Goal: Task Accomplishment & Management: Manage account settings

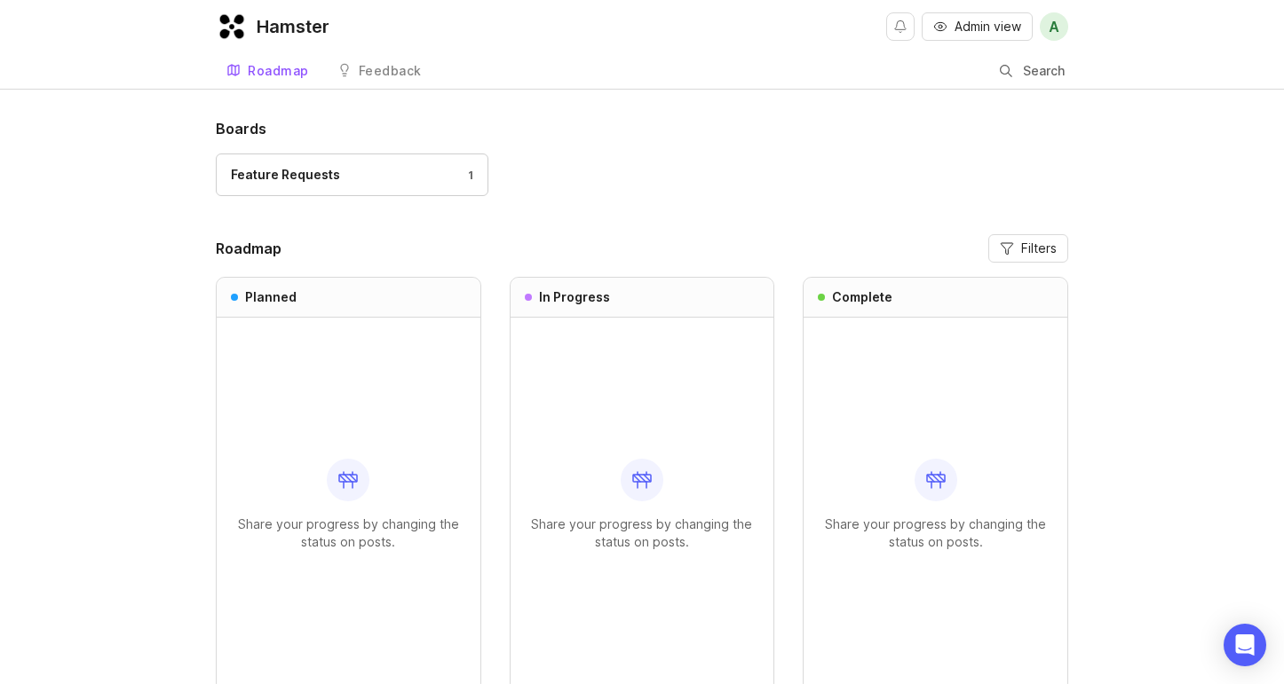
click at [421, 79] on link "Feedback" at bounding box center [380, 71] width 106 height 36
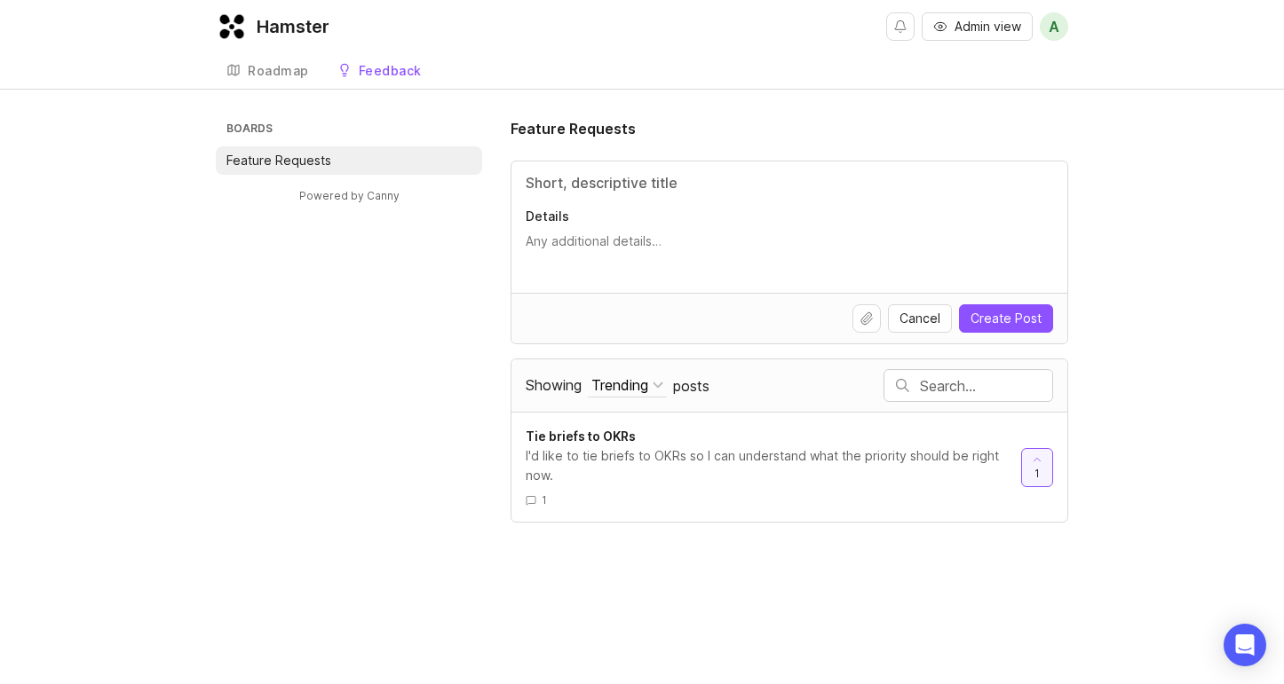
click at [1052, 31] on span "A" at bounding box center [1053, 26] width 11 height 21
click at [1094, 32] on div "Hamster Admin view A Create Roadmap Feedback Feature Requests" at bounding box center [642, 44] width 1284 height 89
click at [969, 30] on span "Admin view" at bounding box center [987, 27] width 67 height 18
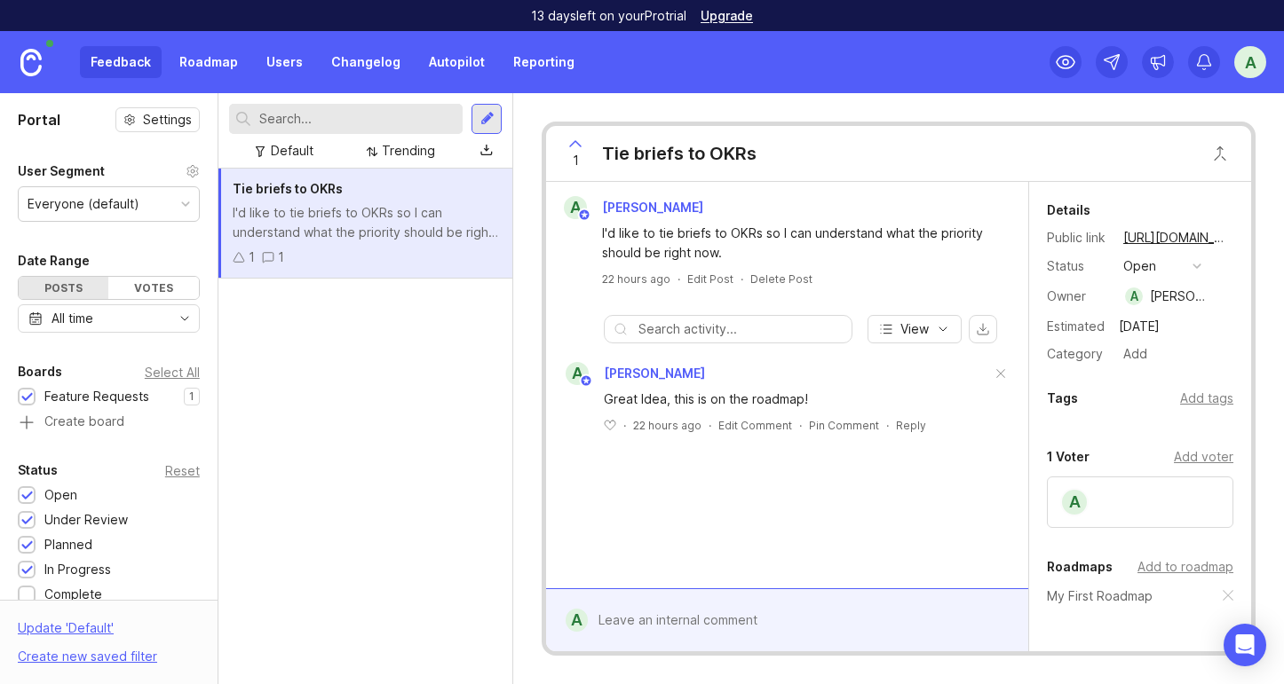
click at [1205, 261] on button "open" at bounding box center [1162, 266] width 89 height 23
click at [406, 496] on div "Tie briefs to OKRs I'd like to tie briefs to OKRs so I can understand what the …" at bounding box center [365, 427] width 295 height 516
click at [1138, 268] on div "open" at bounding box center [1139, 267] width 33 height 20
click at [383, 515] on div "Tie briefs to OKRs I'd like to tie briefs to OKRs so I can understand what the …" at bounding box center [365, 427] width 295 height 516
click at [1267, 54] on div "Feedback Roadmap Users Changelog Autopilot Reporting A" at bounding box center [642, 62] width 1284 height 62
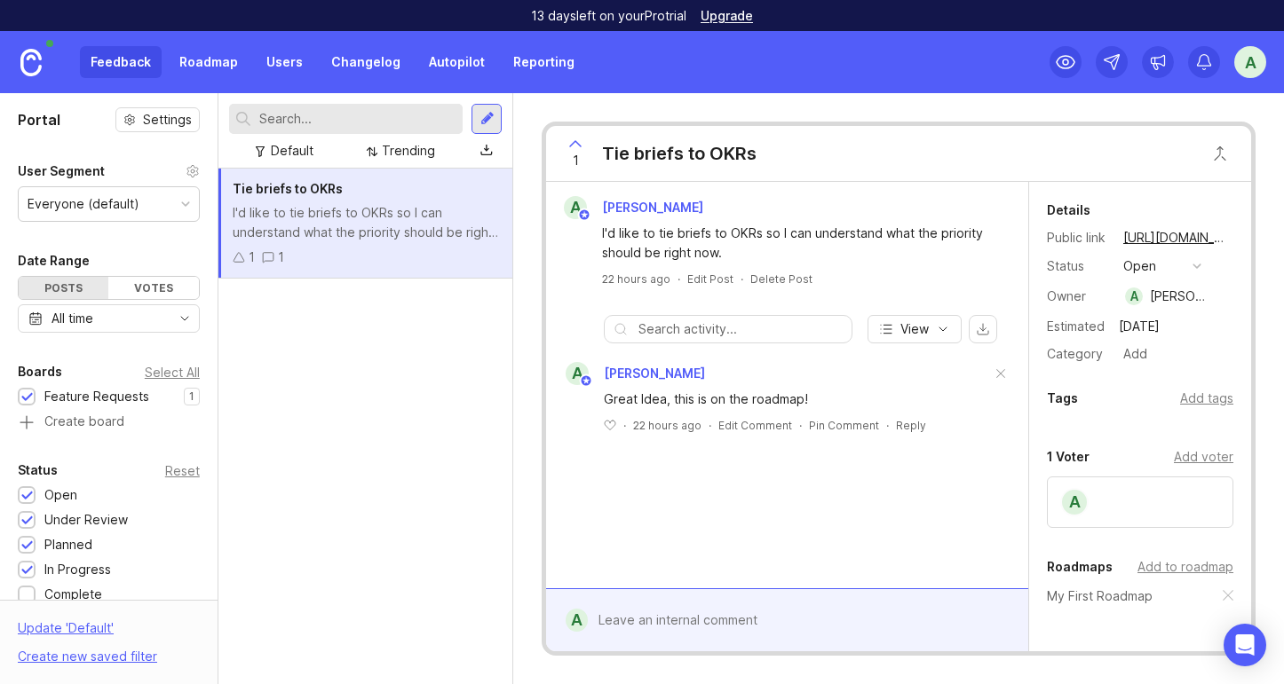
click at [1245, 67] on div "A" at bounding box center [1250, 62] width 32 height 32
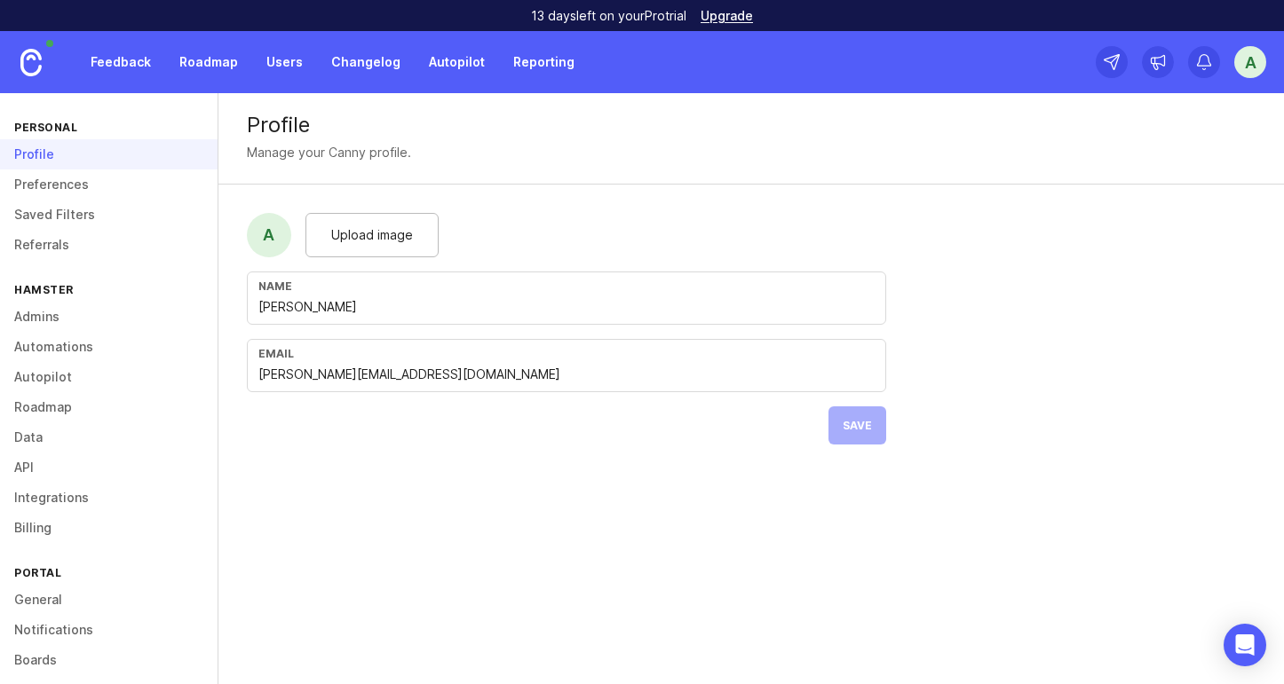
click at [54, 491] on link "Integrations" at bounding box center [108, 498] width 217 height 30
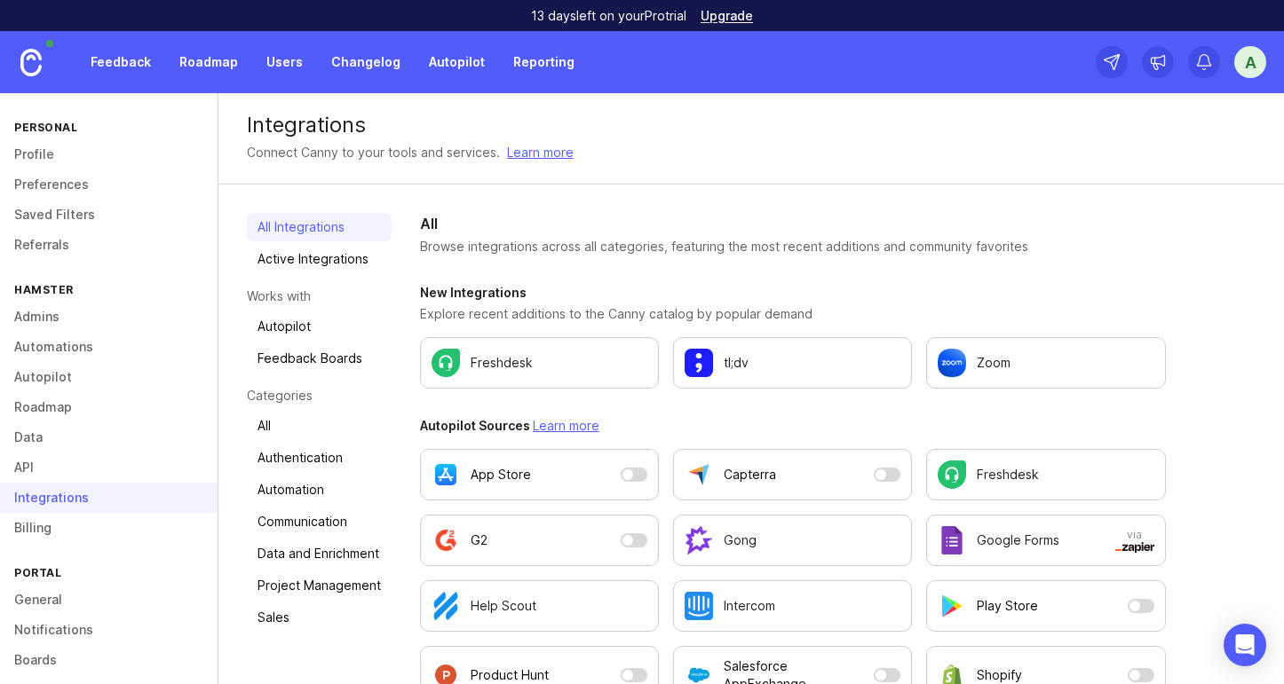
click at [85, 530] on link "Billing" at bounding box center [108, 528] width 217 height 30
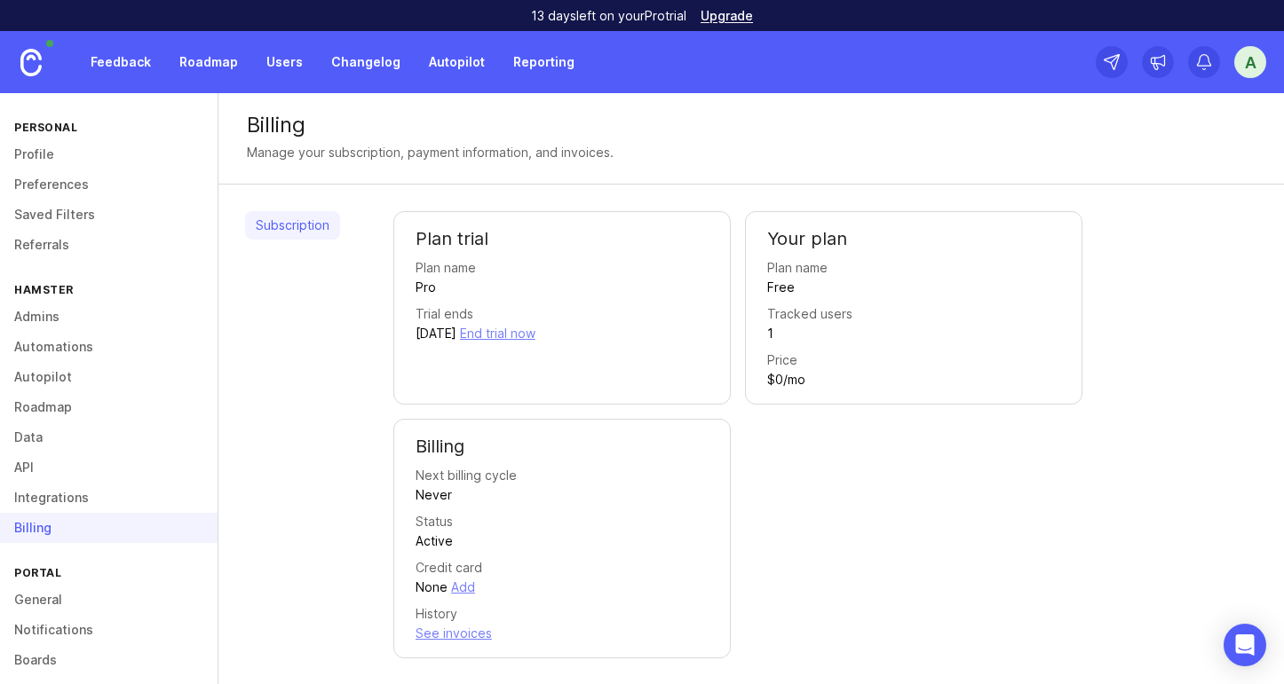
click at [67, 448] on link "Data" at bounding box center [108, 438] width 217 height 30
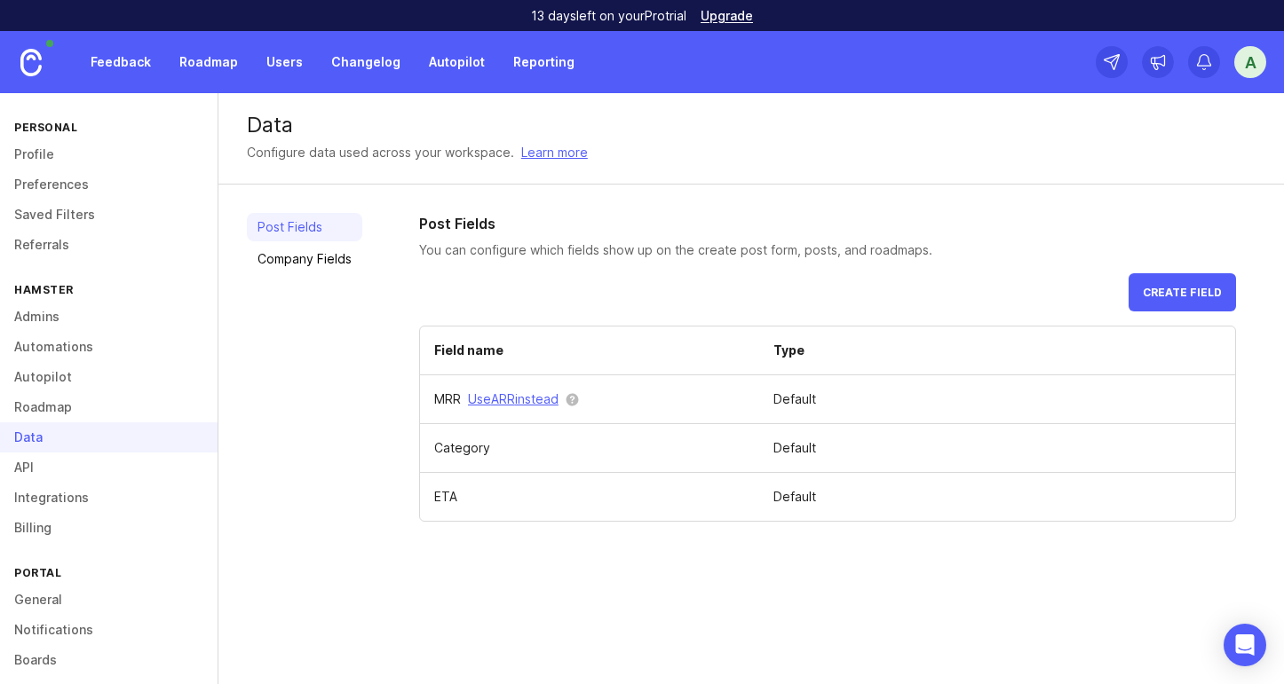
click at [59, 466] on link "API" at bounding box center [108, 468] width 217 height 30
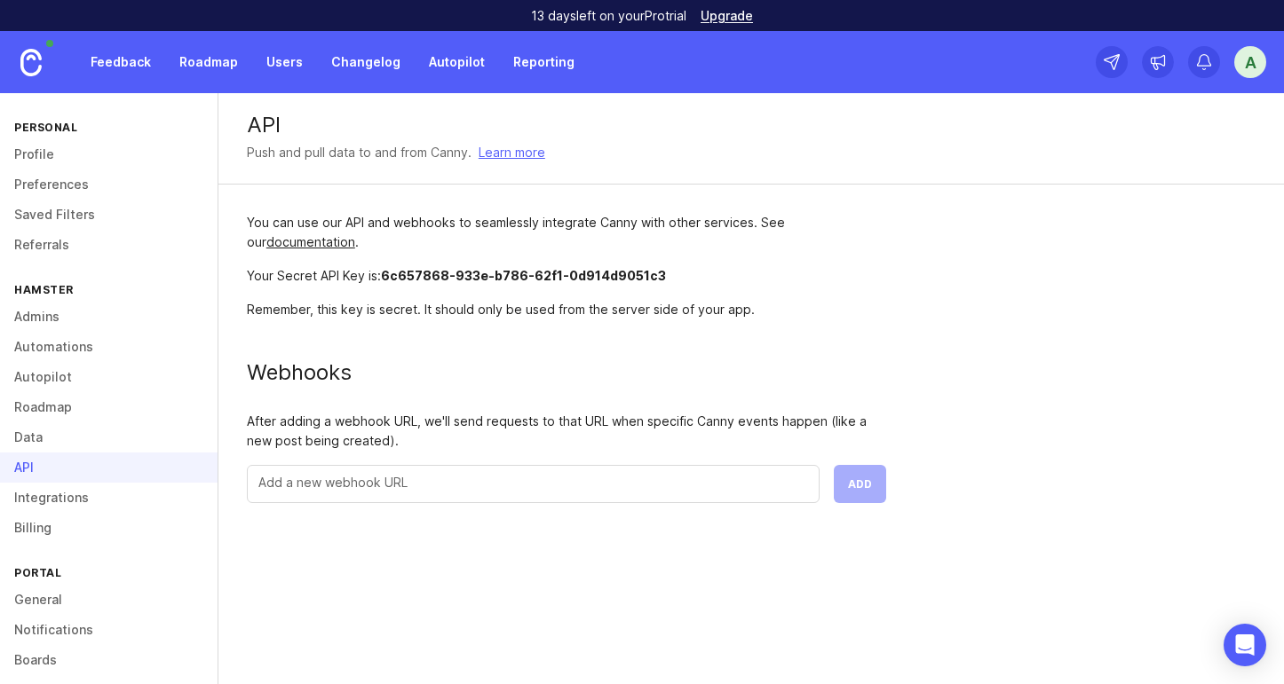
click at [610, 291] on div "You can use our API and webhooks to seamlessly integrate Canny with other servi…" at bounding box center [566, 358] width 696 height 347
click at [610, 293] on div "You can use our API and webhooks to seamlessly integrate Canny with other servi…" at bounding box center [566, 358] width 696 height 347
click at [610, 276] on span "6c657868-933e-b786-62f1-0d914d9051c3" at bounding box center [523, 275] width 285 height 15
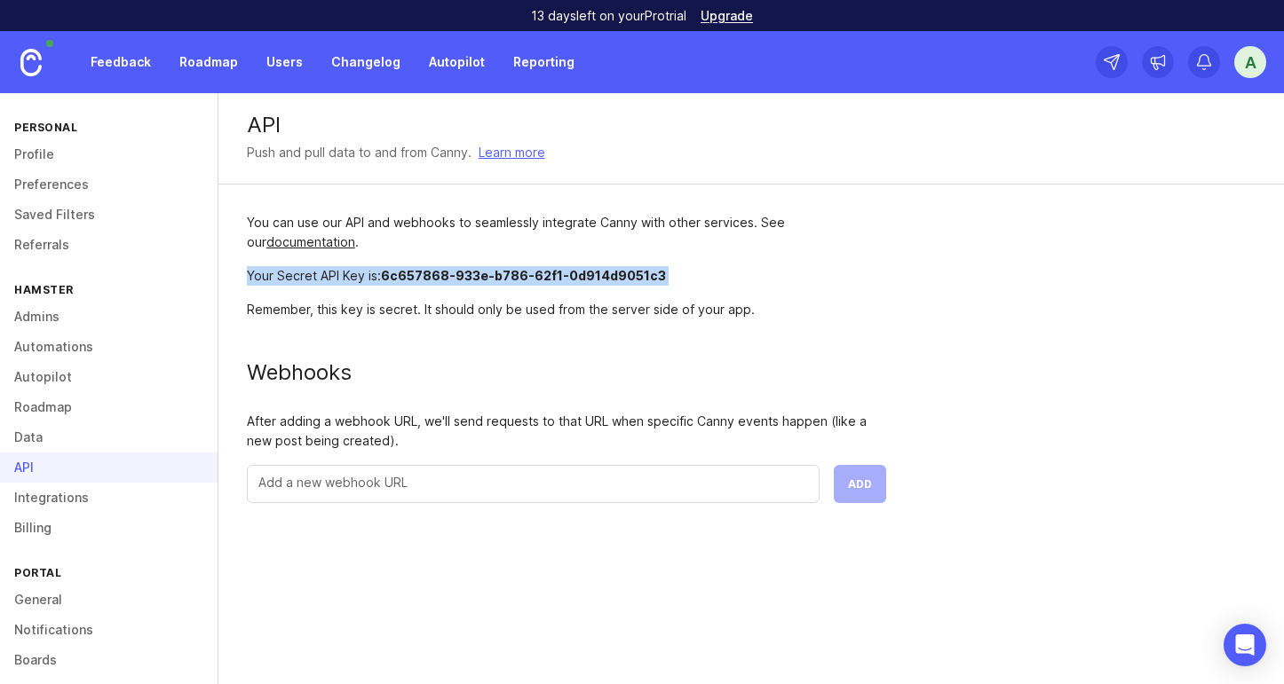
click at [610, 276] on span "6c657868-933e-b786-62f1-0d914d9051c3" at bounding box center [523, 275] width 285 height 15
click at [642, 267] on div "Your Secret API Key is: 6c657868-933e-b786-62f1-0d914d9051c3" at bounding box center [566, 276] width 639 height 20
click at [623, 269] on span "6c657868-933e-b786-62f1-0d914d9051c3" at bounding box center [523, 275] width 285 height 15
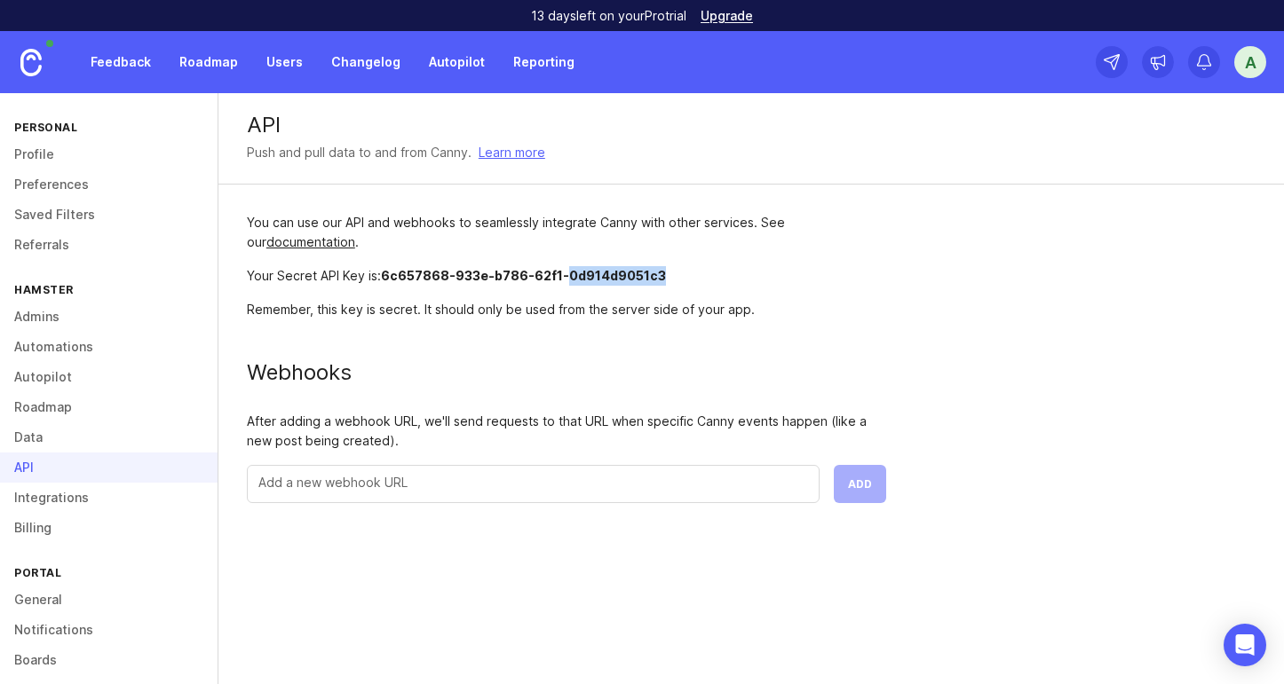
click at [623, 269] on span "6c657868-933e-b786-62f1-0d914d9051c3" at bounding box center [523, 275] width 285 height 15
click at [594, 272] on span "6c657868-933e-b786-62f1-0d914d9051c3" at bounding box center [523, 275] width 285 height 15
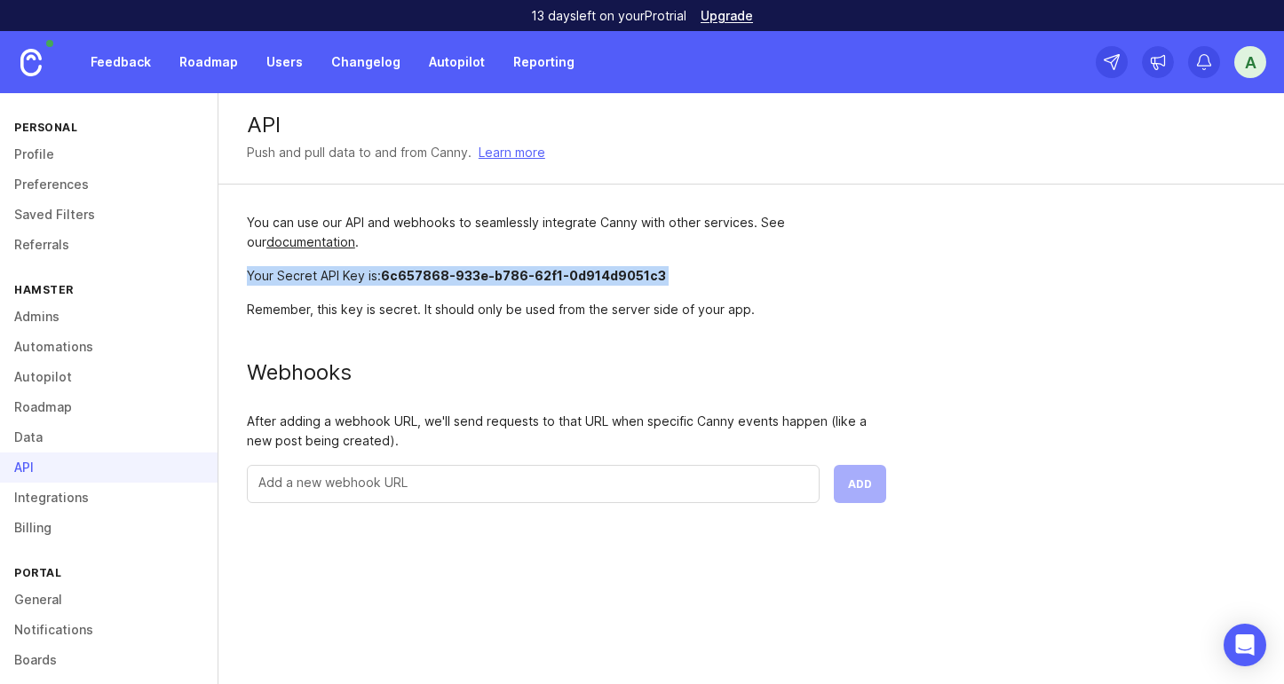
click at [615, 272] on span "6c657868-933e-b786-62f1-0d914d9051c3" at bounding box center [523, 275] width 285 height 15
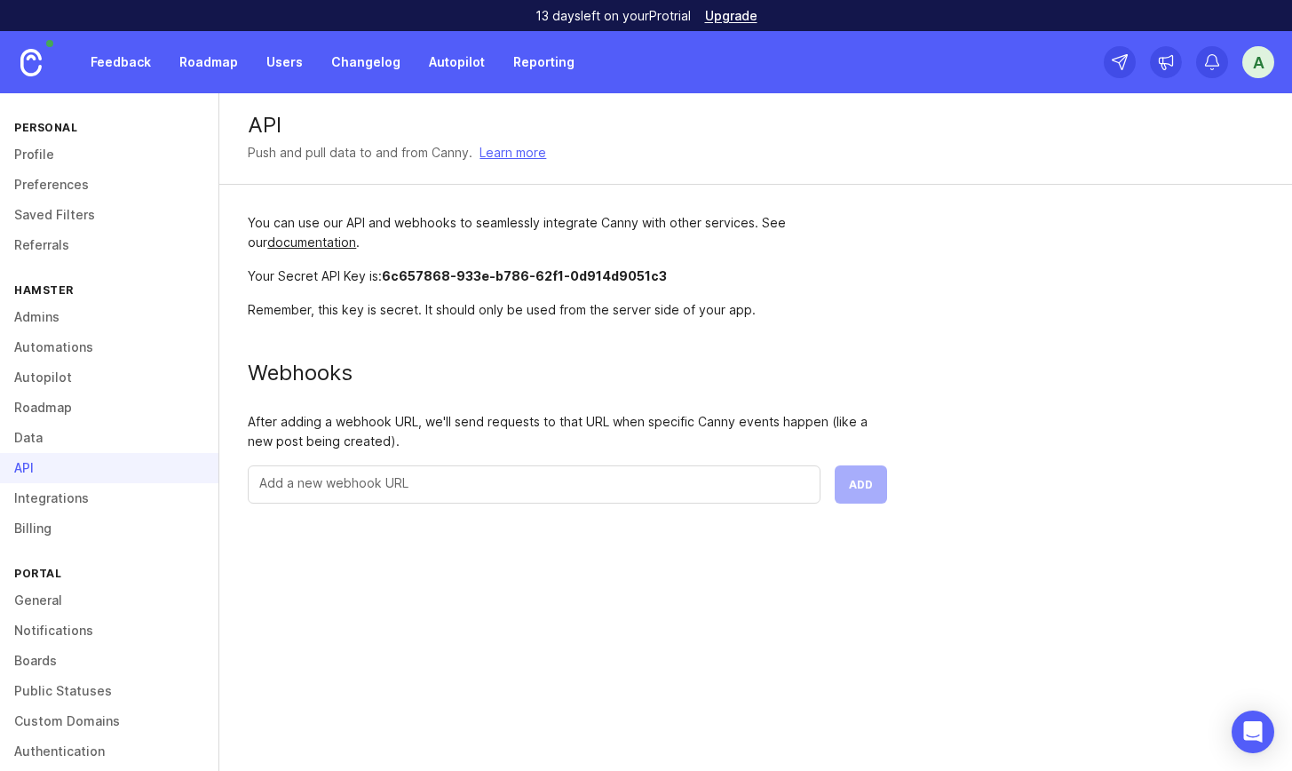
scroll to position [48, 0]
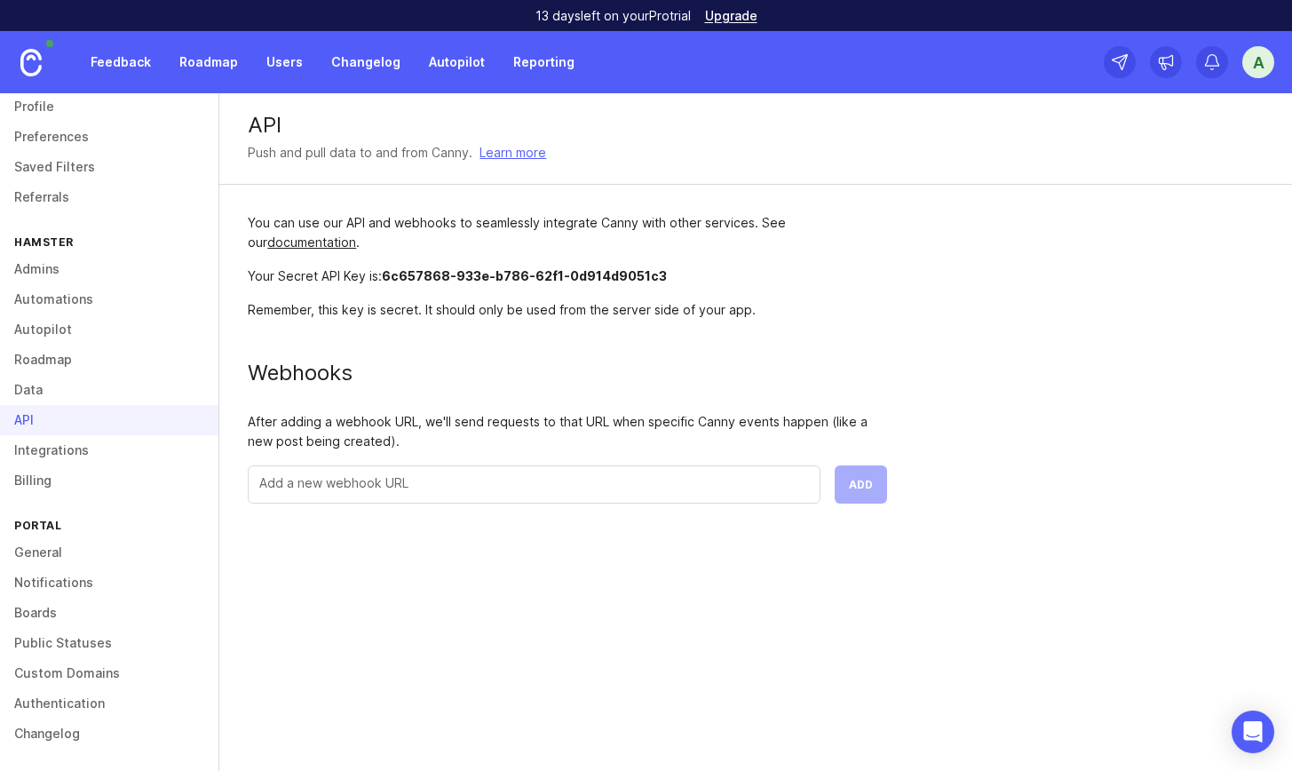
click at [67, 255] on link "Authentication" at bounding box center [109, 703] width 218 height 30
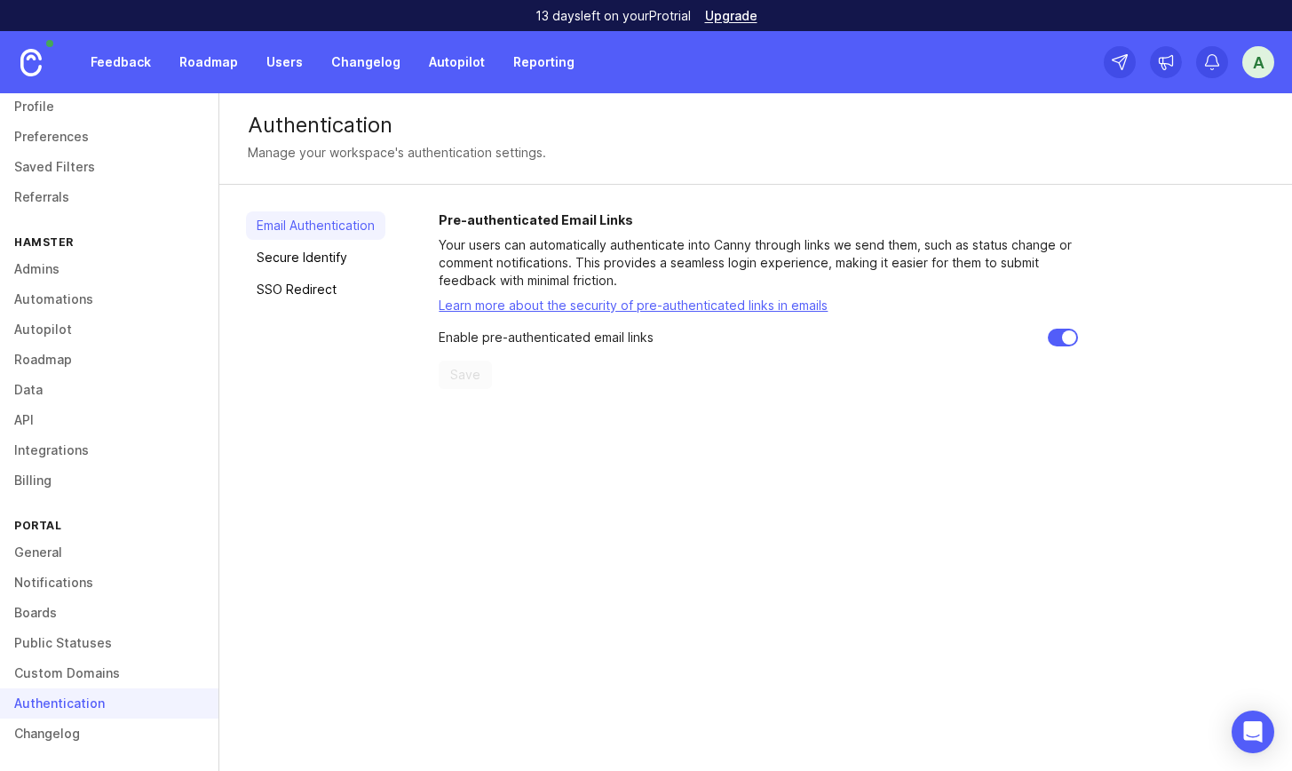
click at [338, 255] on link "Secure Identify" at bounding box center [315, 257] width 139 height 28
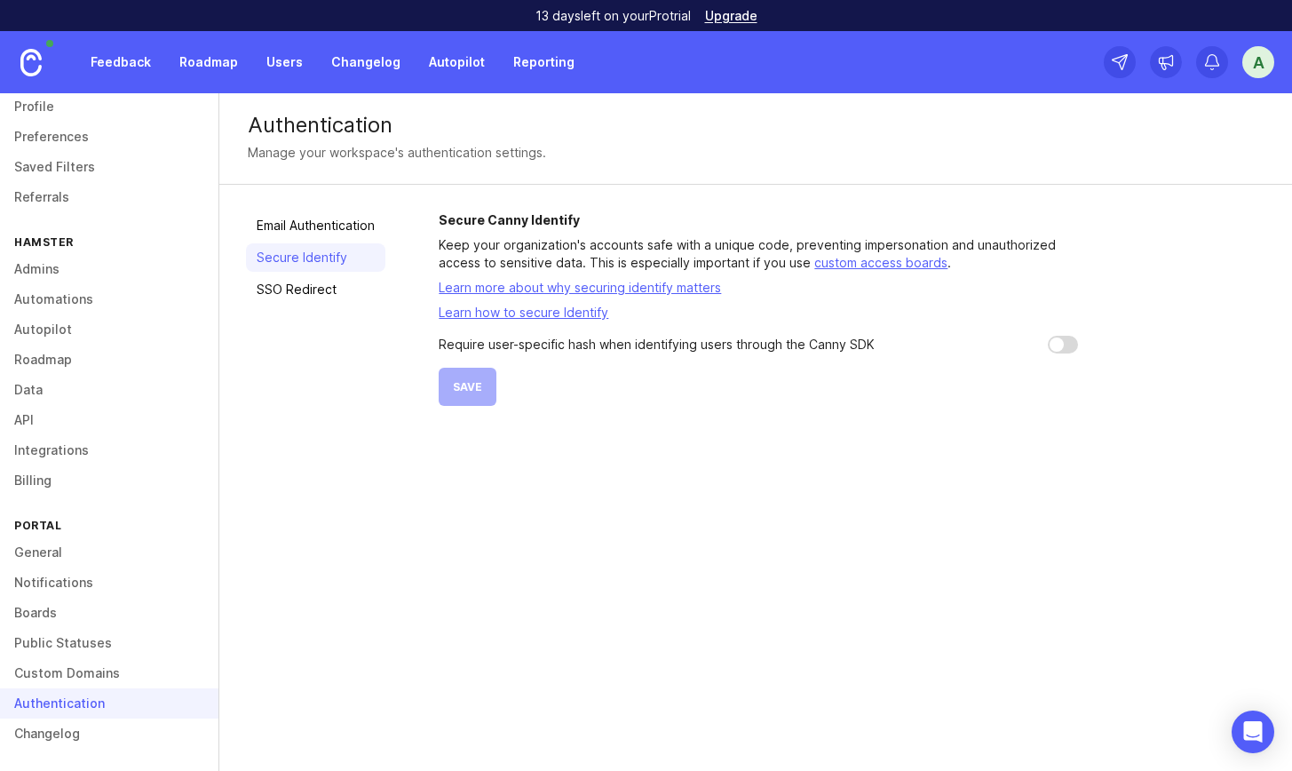
click at [322, 255] on link "SSO Redirect" at bounding box center [315, 289] width 139 height 28
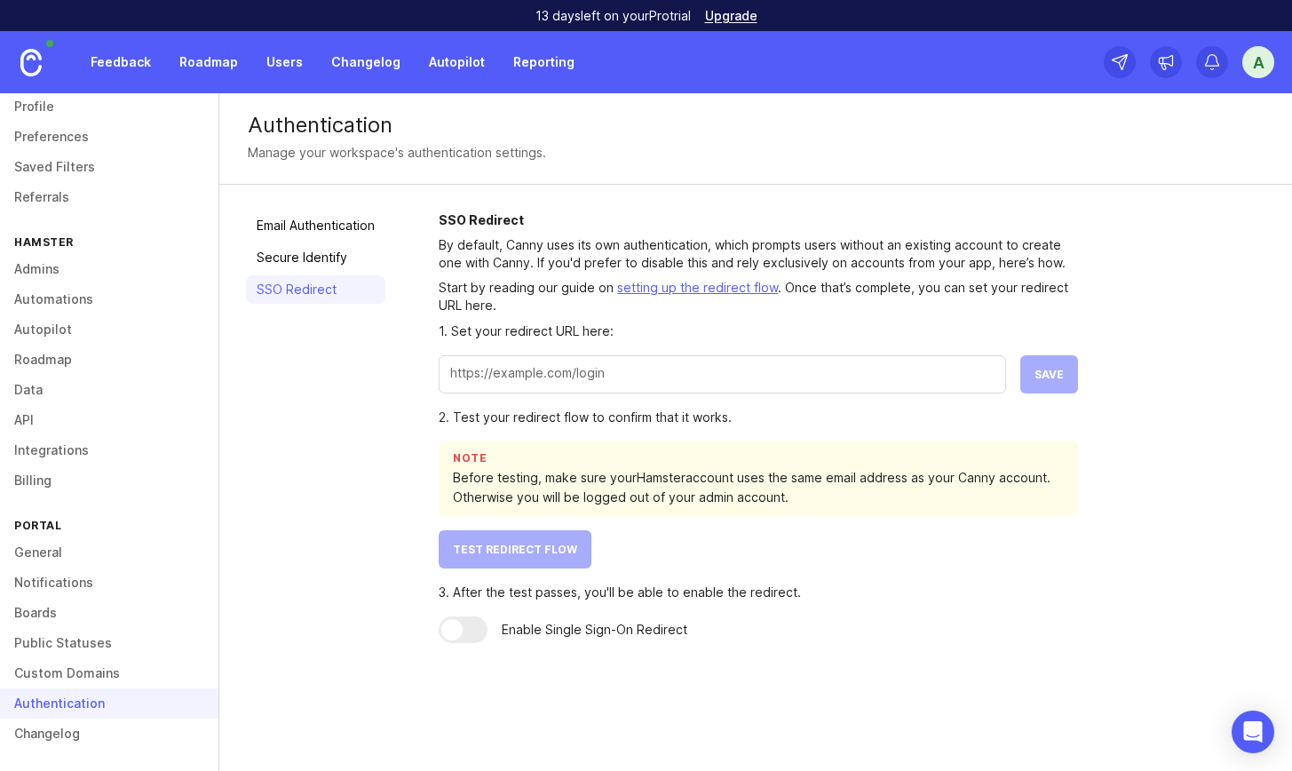
click at [859, 66] on div "A" at bounding box center [1258, 62] width 32 height 32
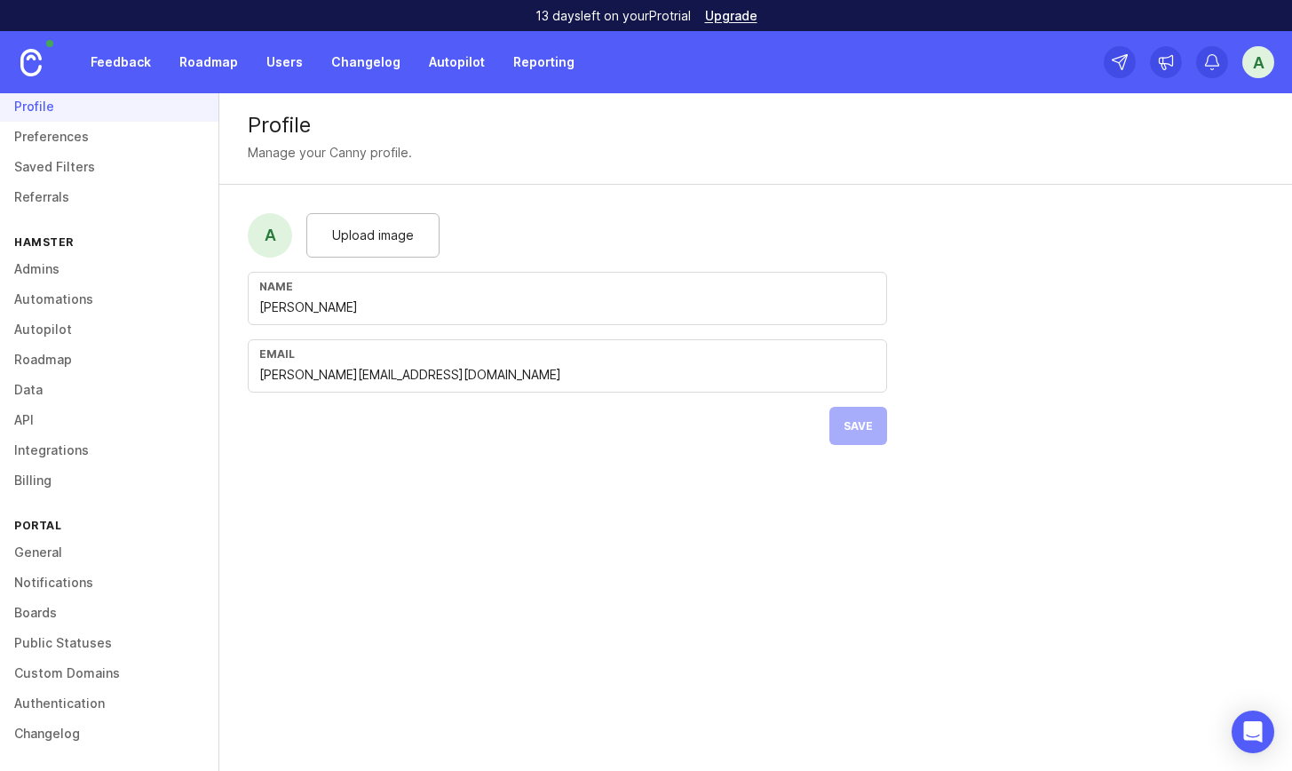
click at [48, 255] on link "Admins" at bounding box center [109, 269] width 218 height 30
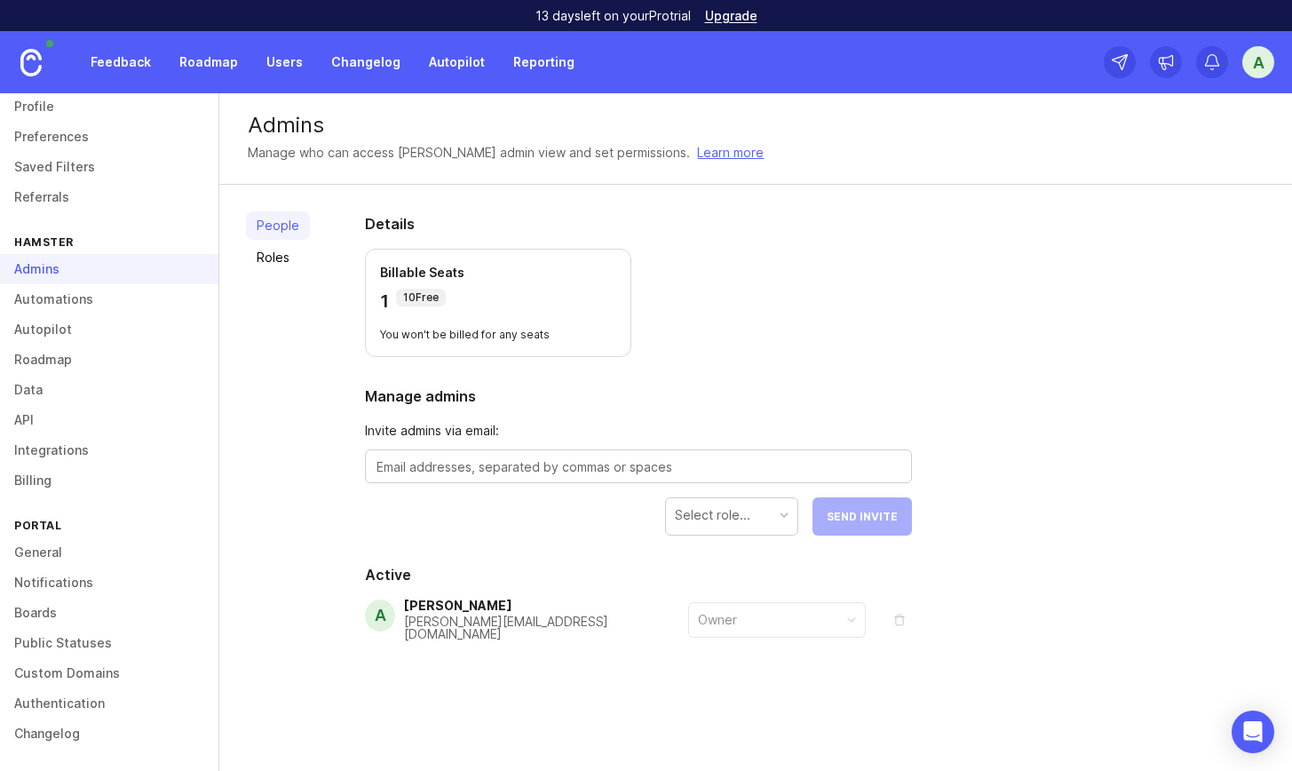
click at [59, 255] on link "Roadmap" at bounding box center [109, 359] width 218 height 30
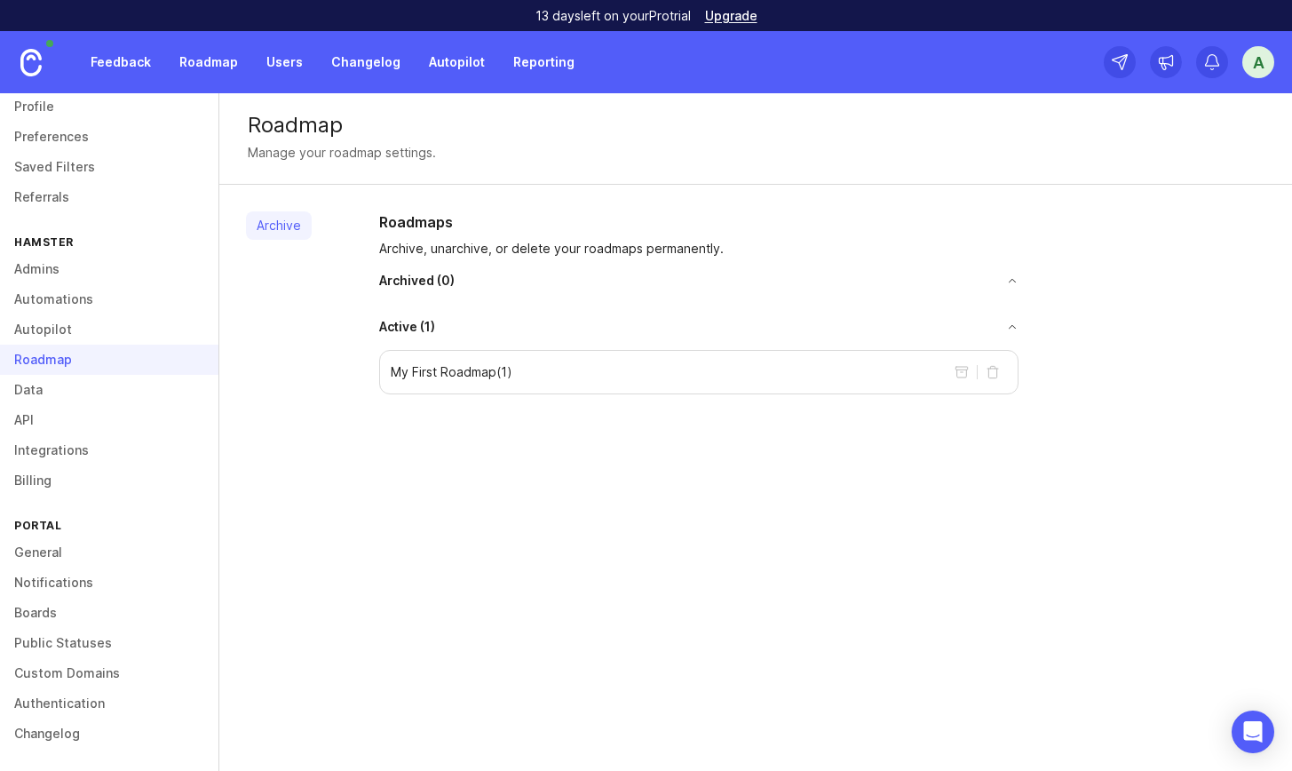
click at [731, 255] on div "My First Roadmap ( 1 )" at bounding box center [698, 372] width 639 height 44
click at [549, 255] on div "My First Roadmap ( 1 )" at bounding box center [698, 372] width 639 height 44
click at [485, 255] on p "My First Roadmap ( 1 )" at bounding box center [452, 372] width 122 height 18
click at [316, 138] on div "Roadmap Manage your roadmap settings." at bounding box center [755, 138] width 1072 height 91
click at [316, 173] on div "Roadmap Manage your roadmap settings." at bounding box center [755, 138] width 1072 height 91
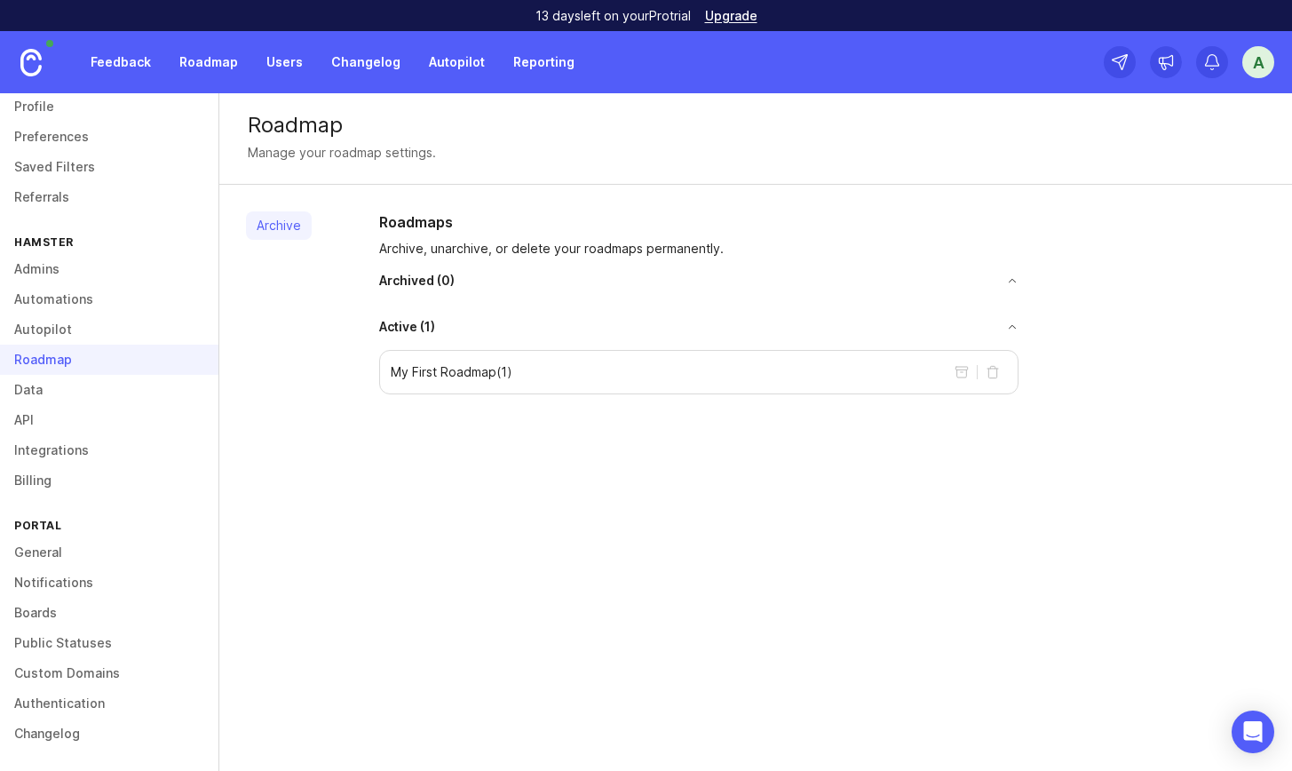
click at [47, 255] on link "Billing" at bounding box center [109, 480] width 218 height 30
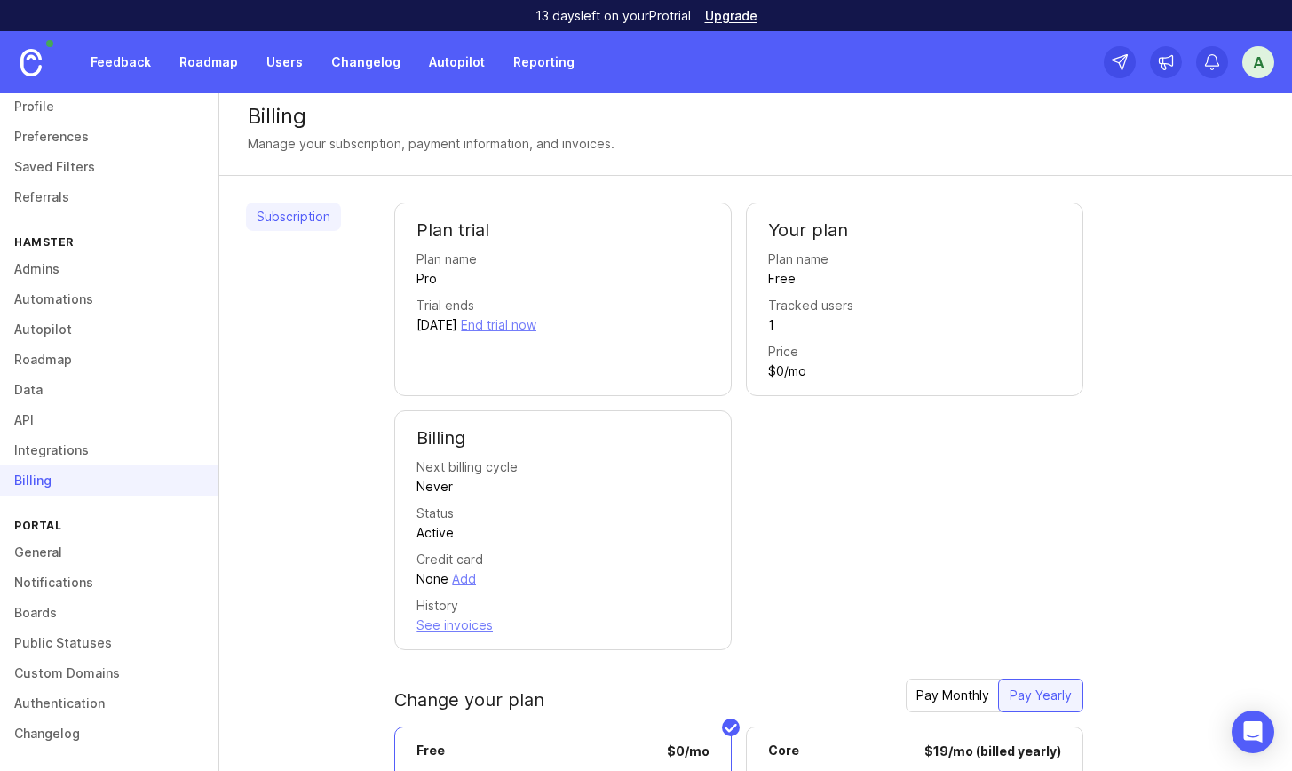
scroll to position [344, 0]
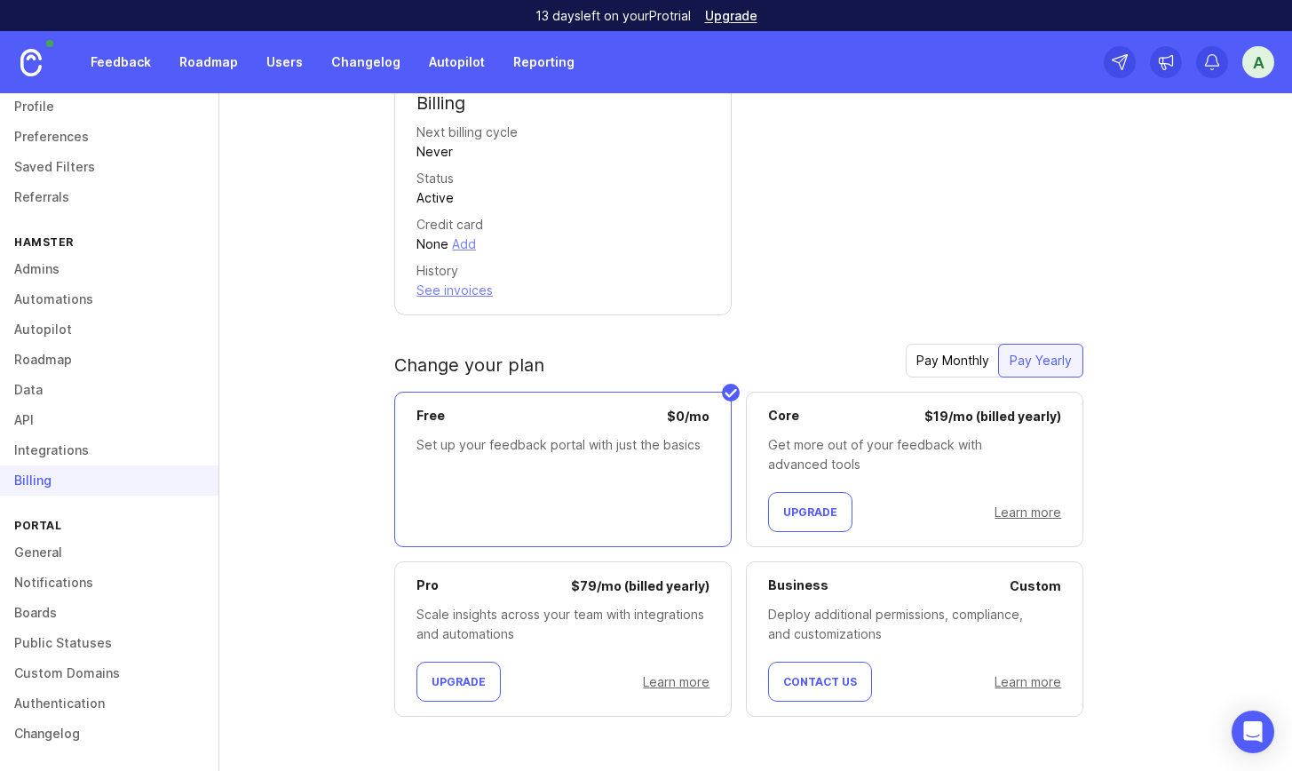
click at [100, 255] on link "General" at bounding box center [109, 552] width 218 height 30
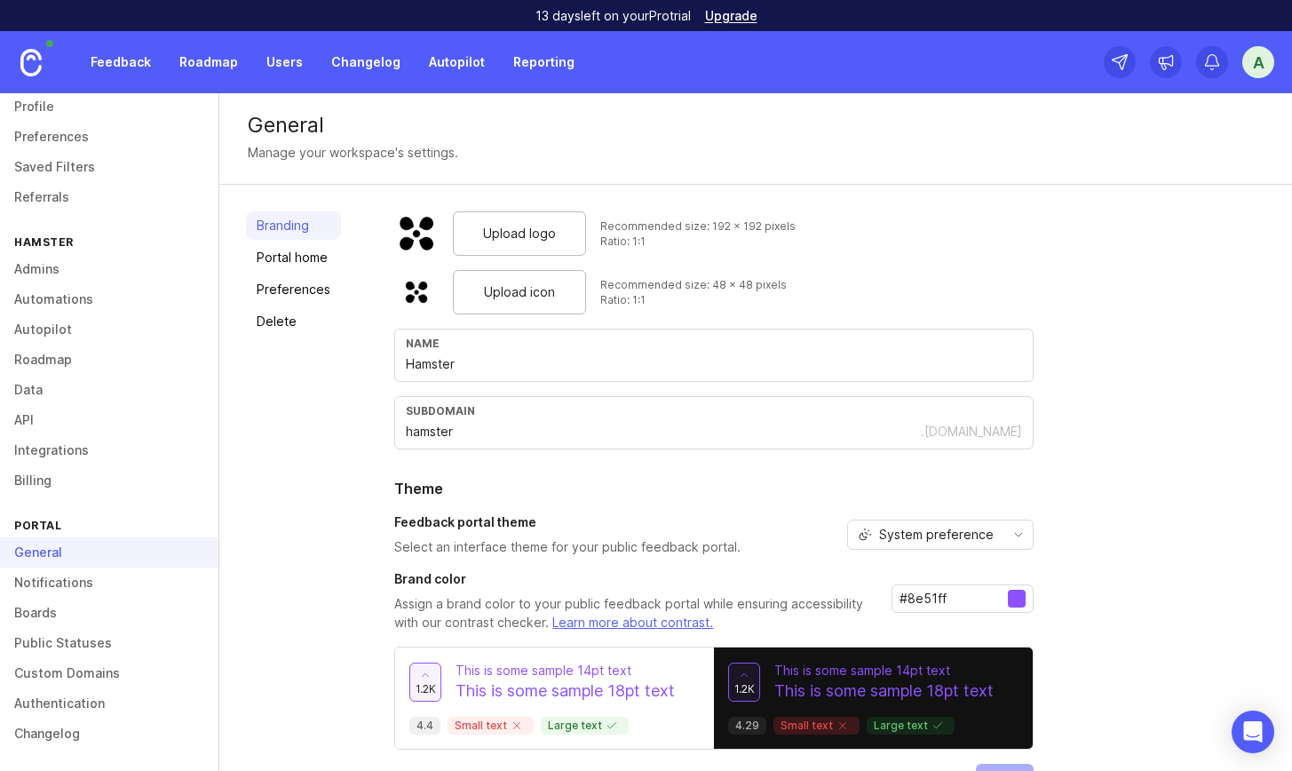
click at [106, 255] on link "Notifications" at bounding box center [109, 582] width 218 height 30
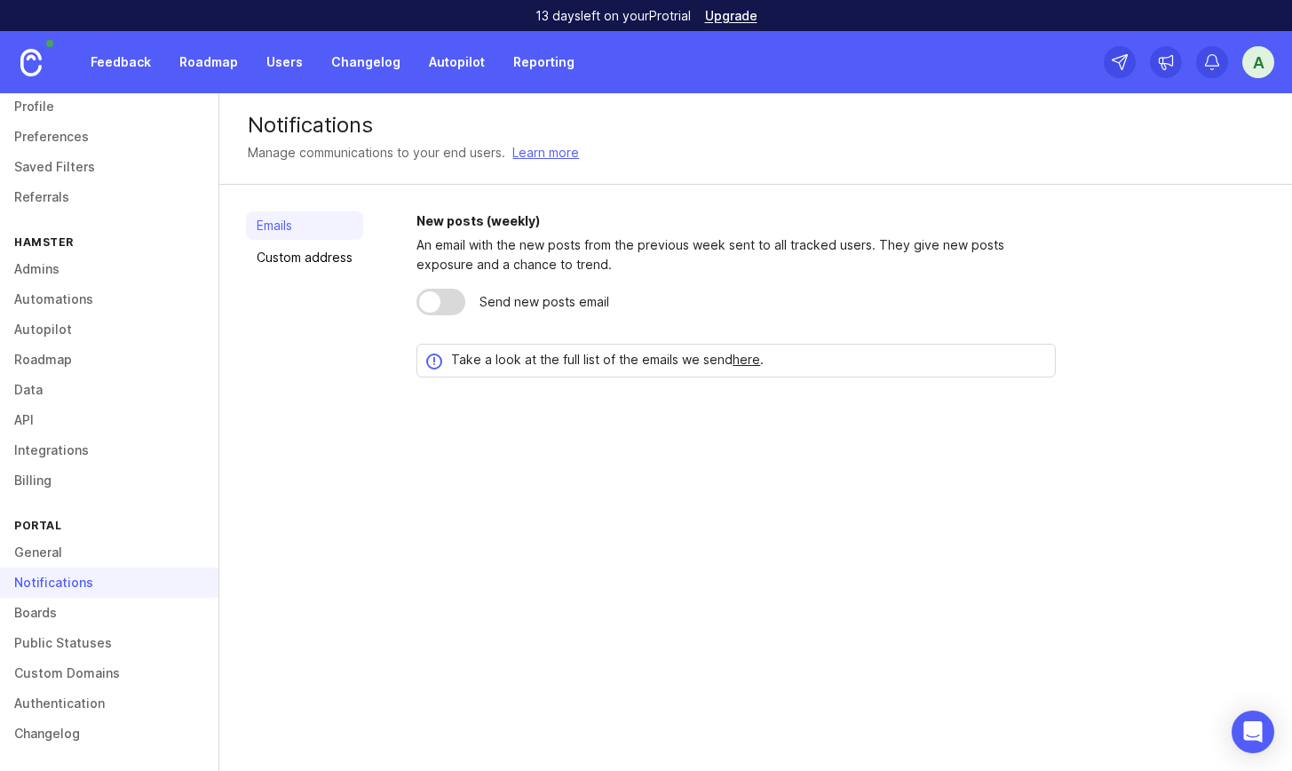
click at [88, 255] on link "General" at bounding box center [109, 552] width 218 height 30
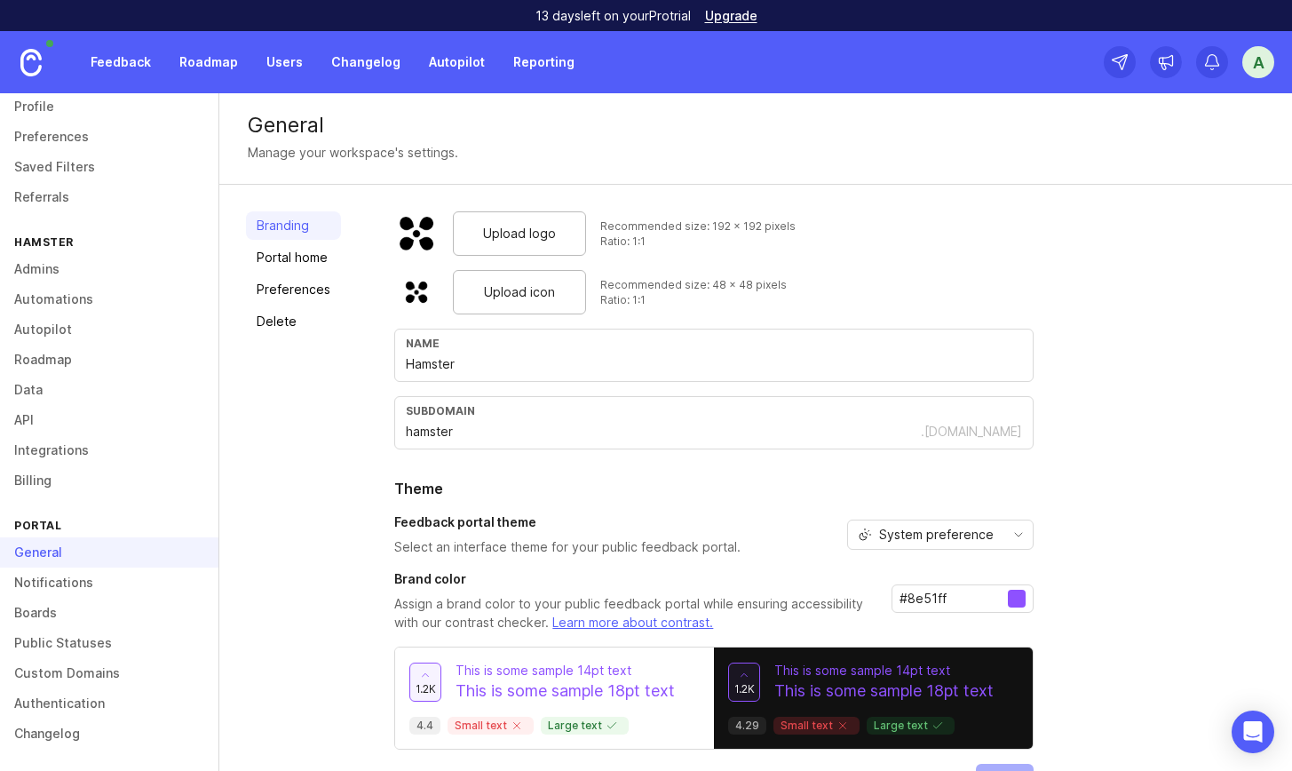
click at [81, 255] on link "Notifications" at bounding box center [109, 582] width 218 height 30
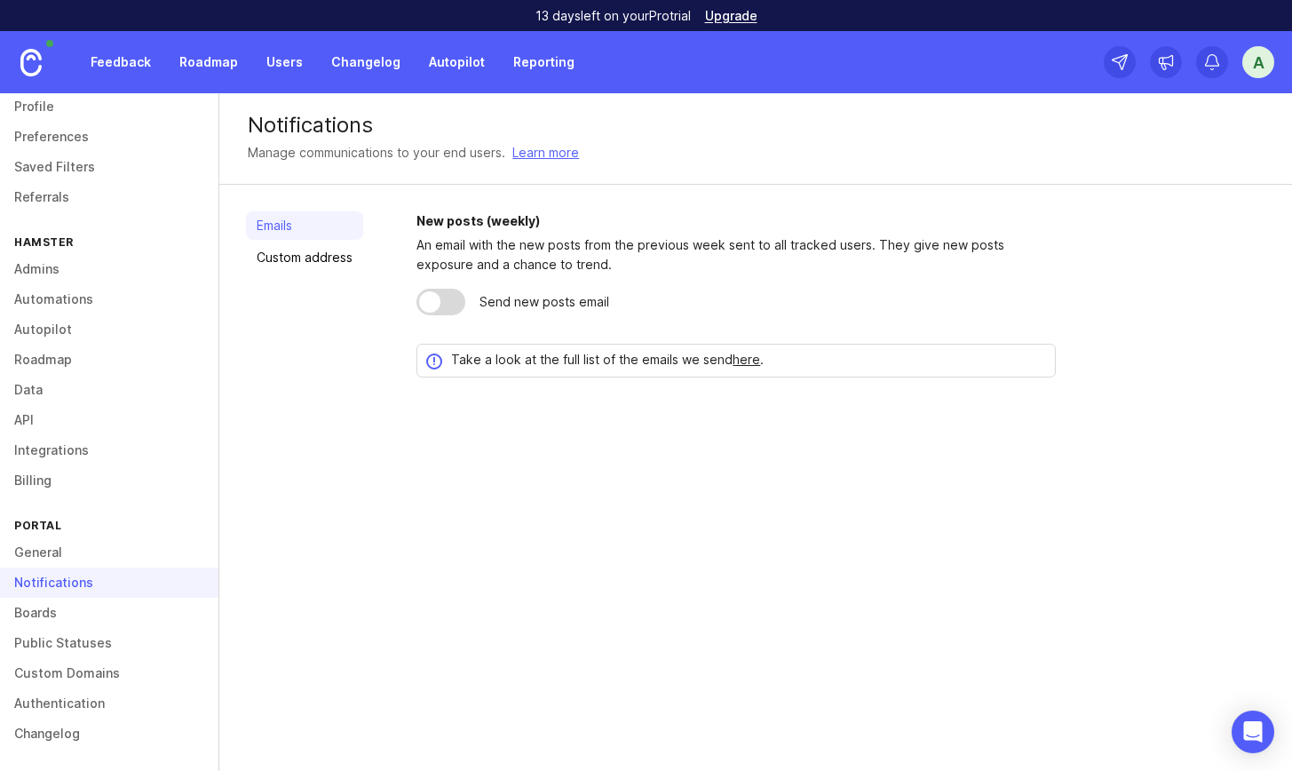
click at [77, 255] on link "Boards" at bounding box center [109, 612] width 218 height 30
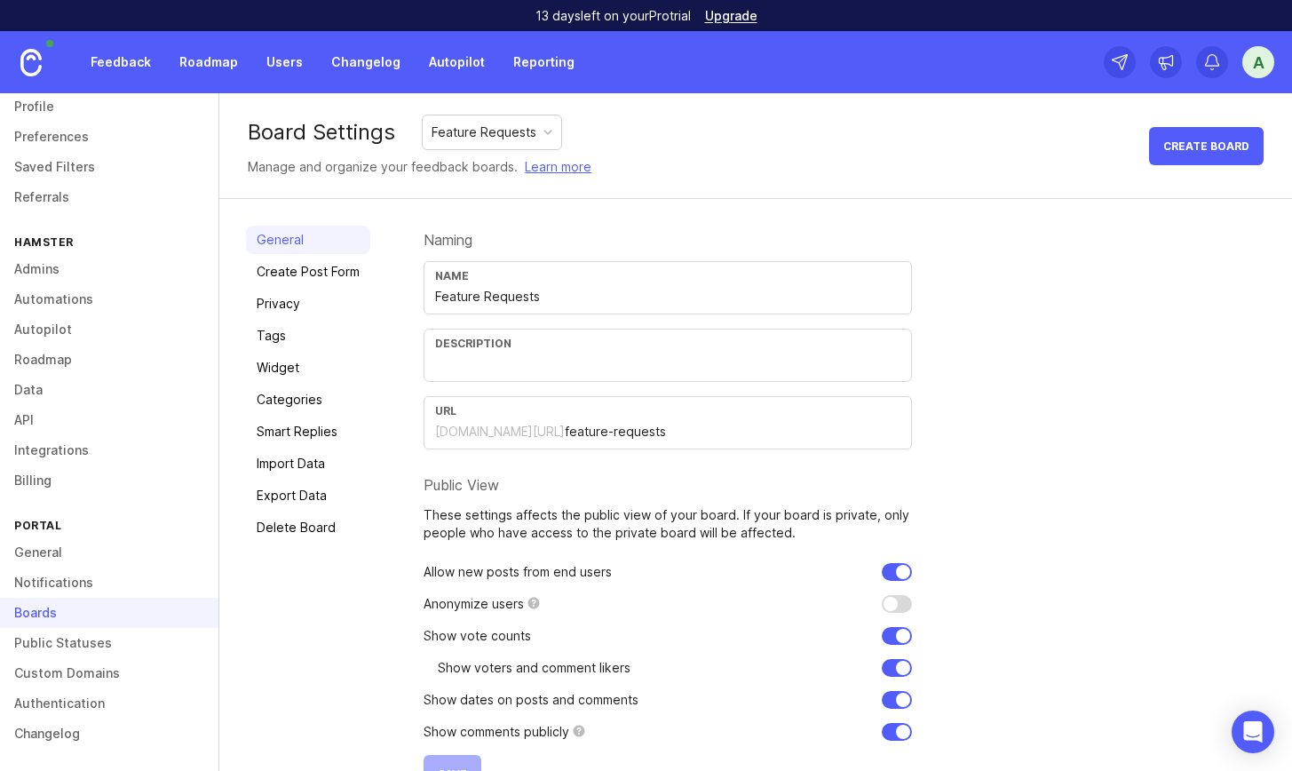
click at [527, 117] on div "Feature Requests" at bounding box center [492, 132] width 138 height 34
click at [331, 255] on link "Create Post Form" at bounding box center [308, 271] width 124 height 28
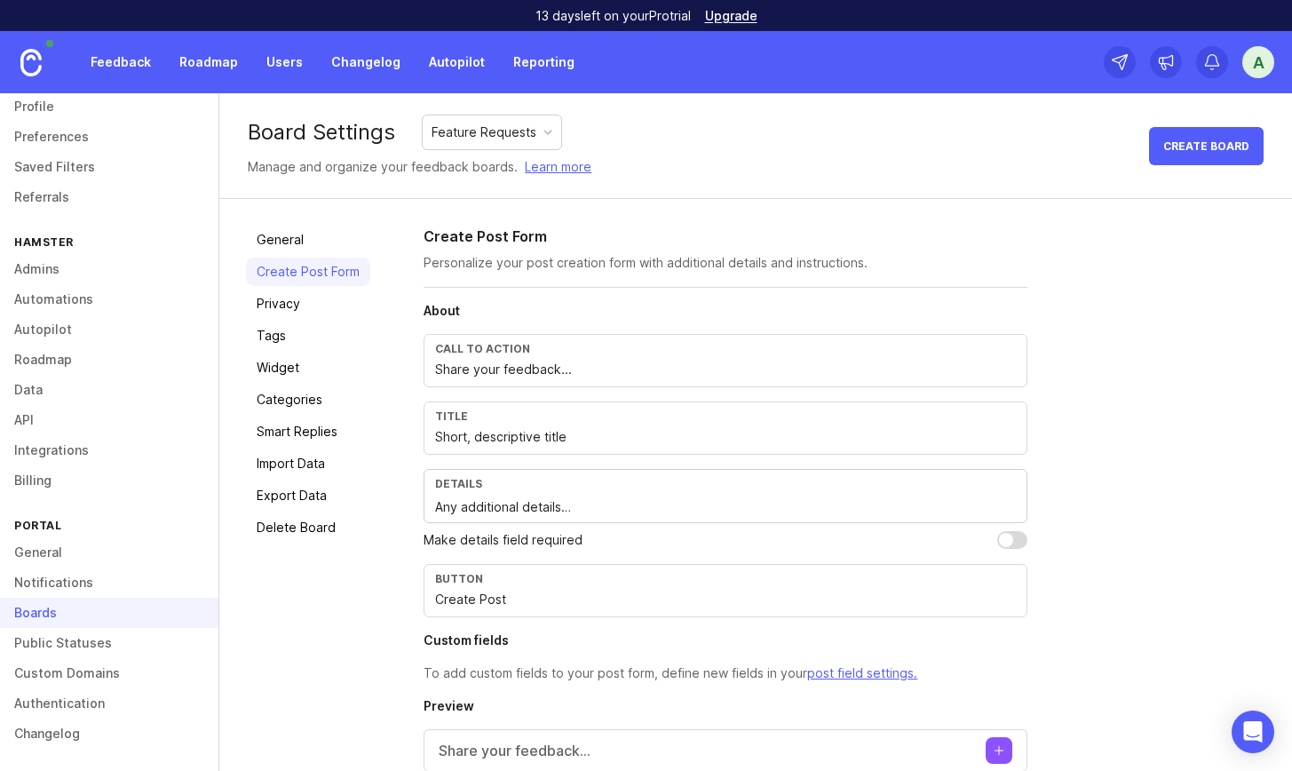
click at [317, 240] on link "General" at bounding box center [308, 239] width 124 height 28
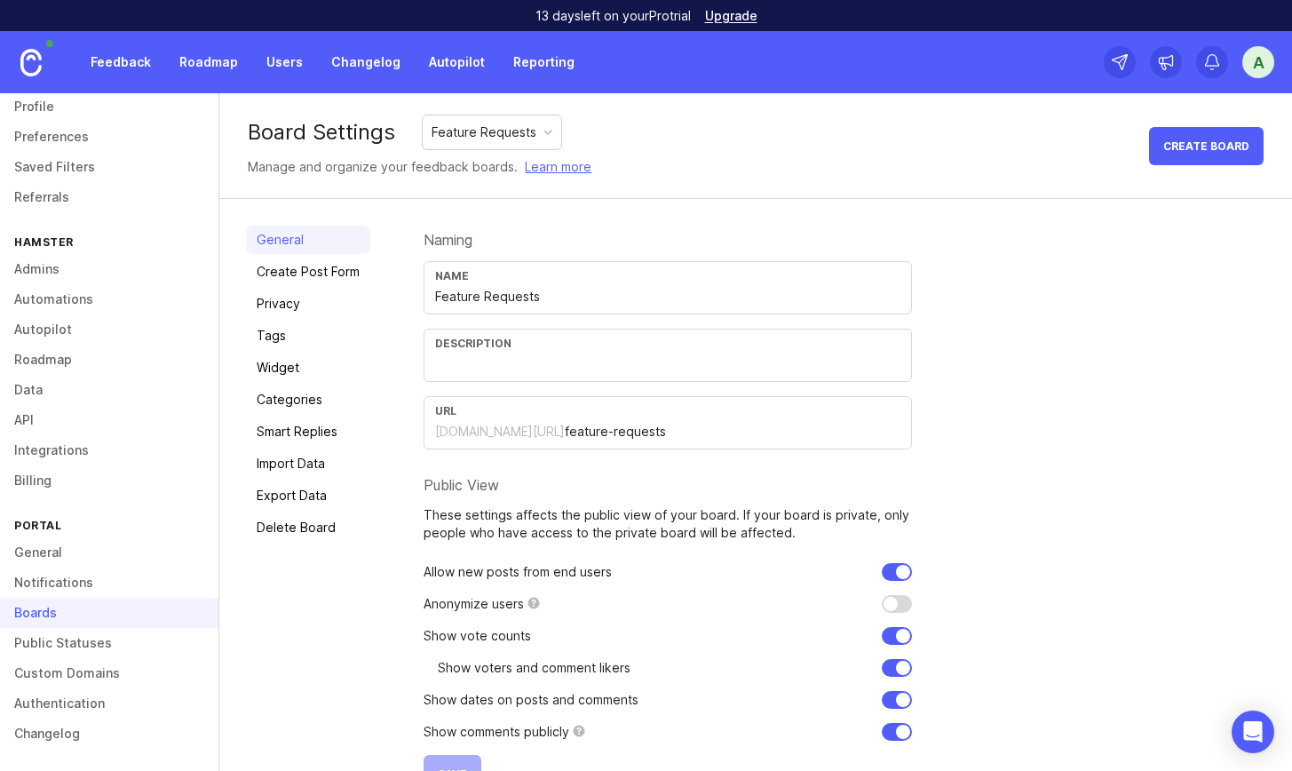
click at [109, 255] on link "Public Statuses" at bounding box center [109, 643] width 218 height 30
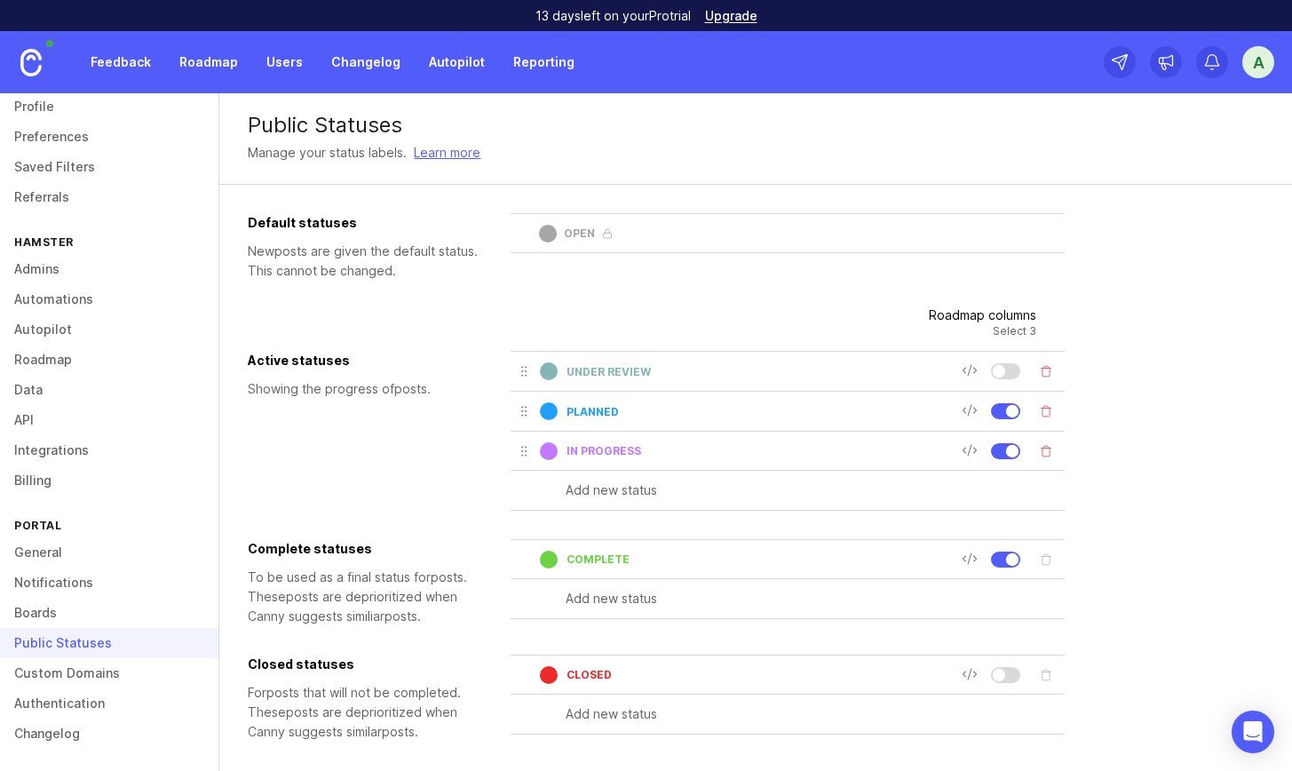
click at [601, 255] on input "text" at bounding box center [814, 714] width 499 height 20
type input "Won't fix"
click at [95, 255] on link "Custom Domains" at bounding box center [109, 673] width 218 height 30
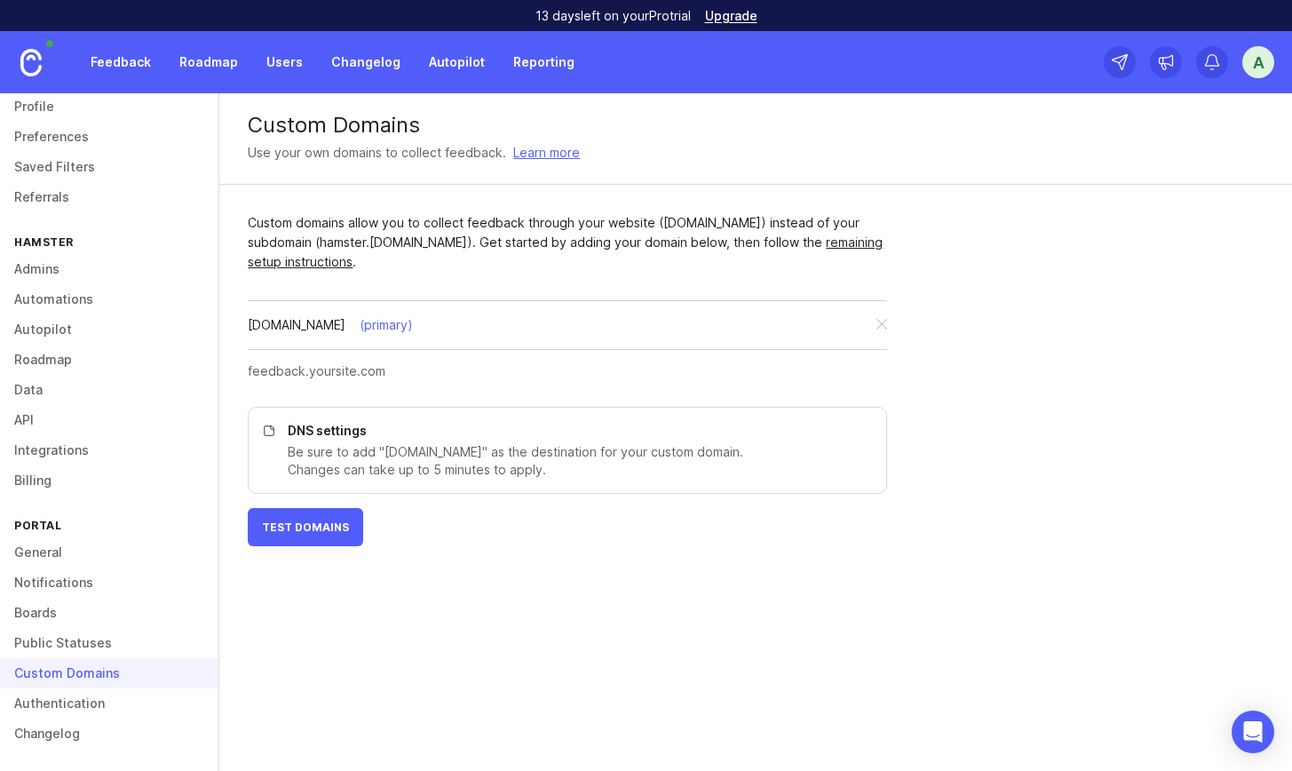
click at [89, 255] on link "Authentication" at bounding box center [109, 703] width 218 height 30
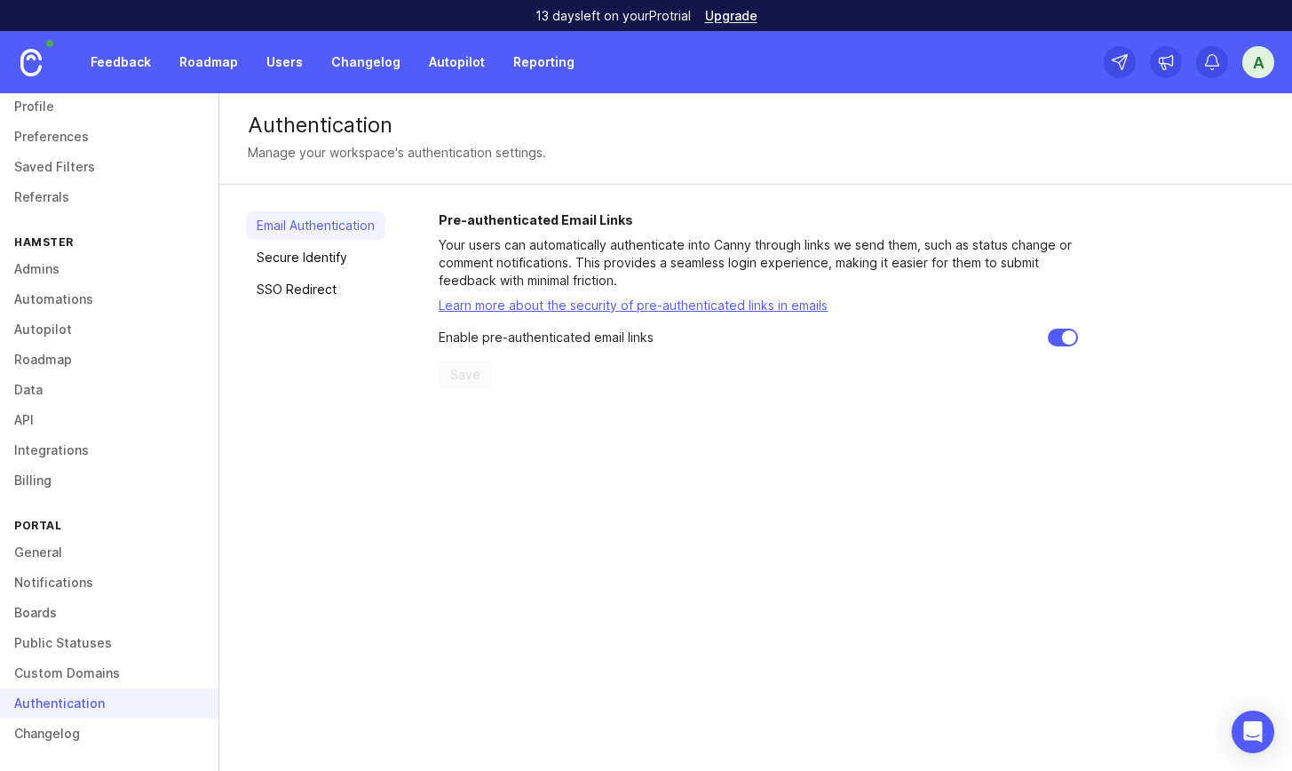
click at [352, 249] on link "Secure Identify" at bounding box center [315, 257] width 139 height 28
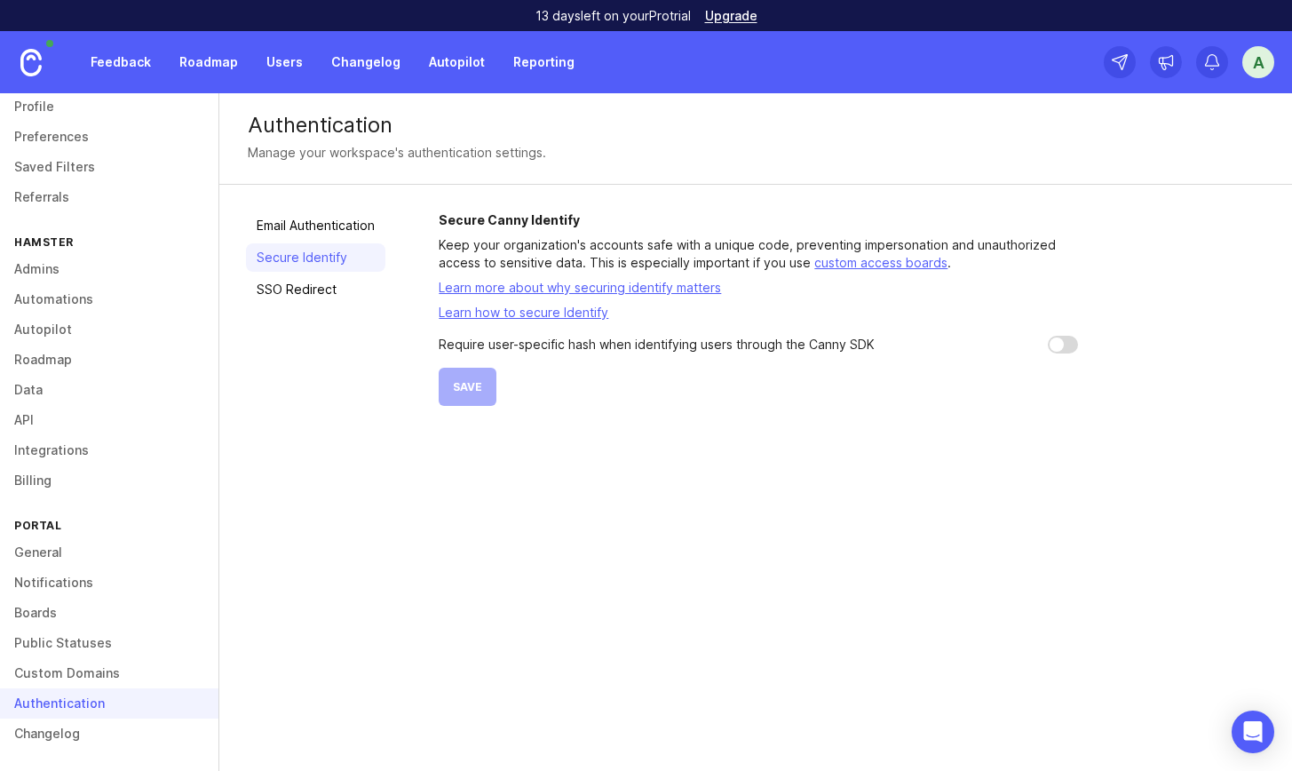
click at [315, 255] on link "SSO Redirect" at bounding box center [315, 289] width 139 height 28
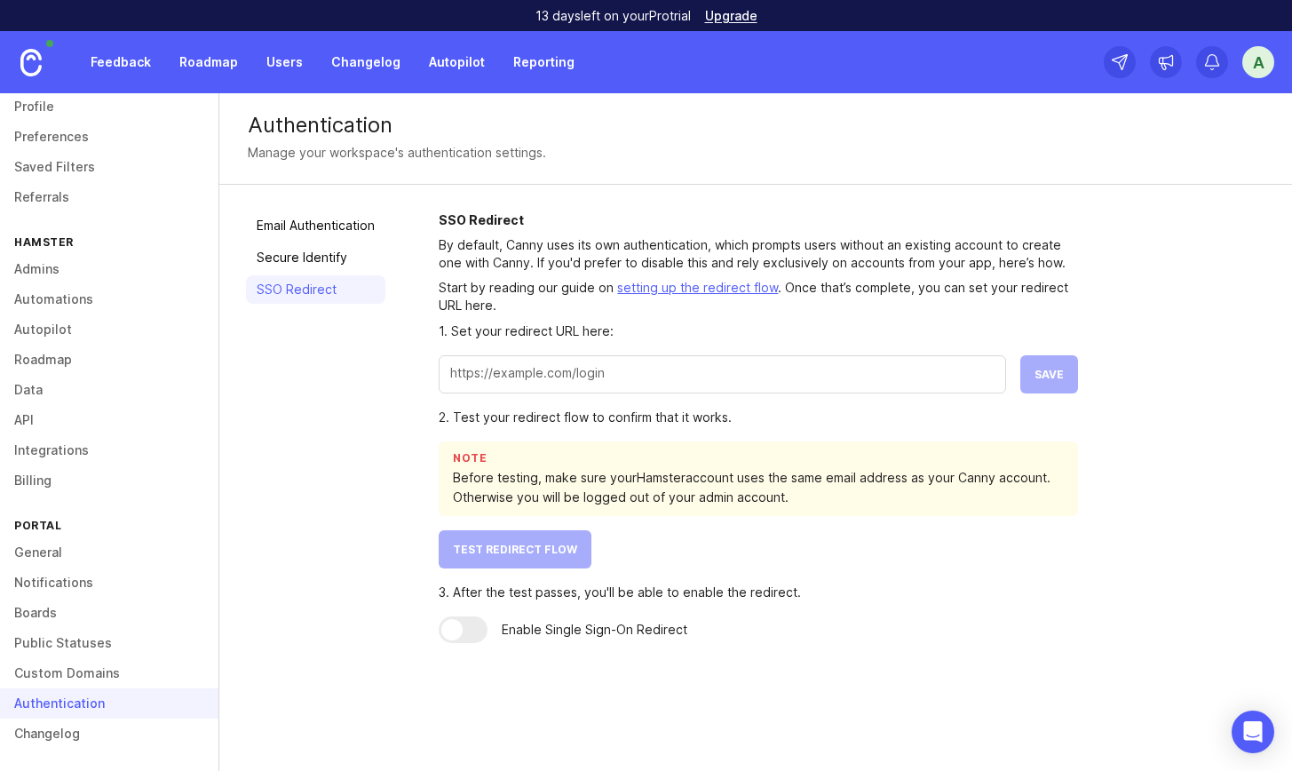
click at [319, 207] on div "Email Authentication Secure Identify SSO Redirect SSO Redirect By default, Cann…" at bounding box center [755, 427] width 1072 height 485
click at [319, 212] on link "Email Authentication" at bounding box center [315, 225] width 139 height 28
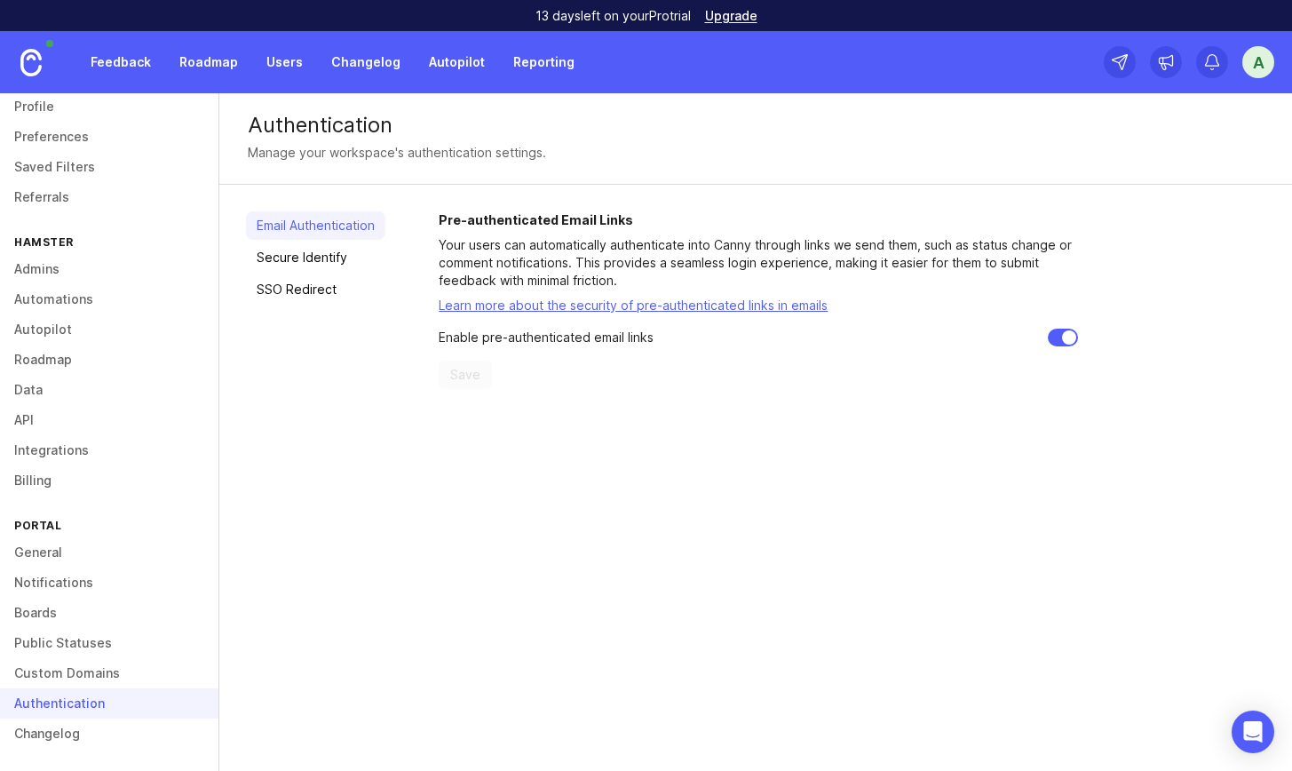
click at [83, 255] on link "Changelog" at bounding box center [109, 733] width 218 height 30
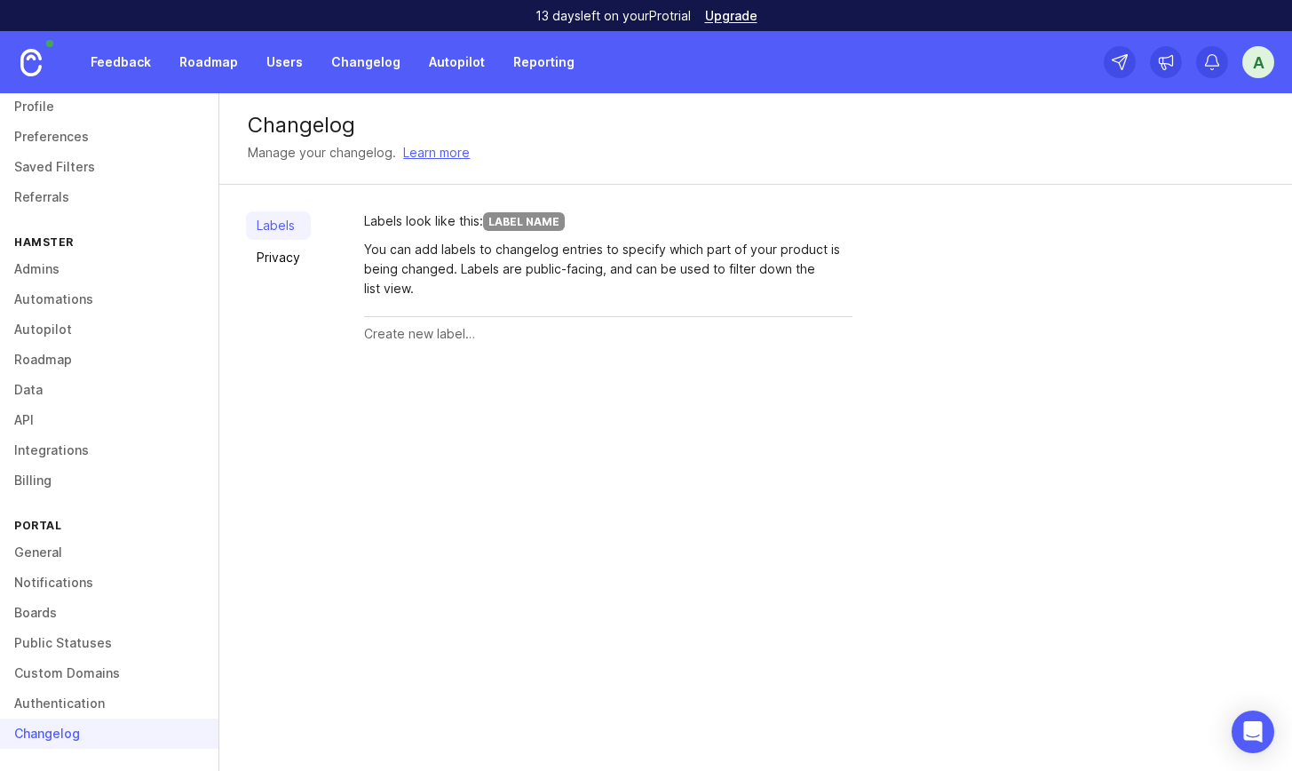
click at [53, 255] on link "Data" at bounding box center [109, 390] width 218 height 30
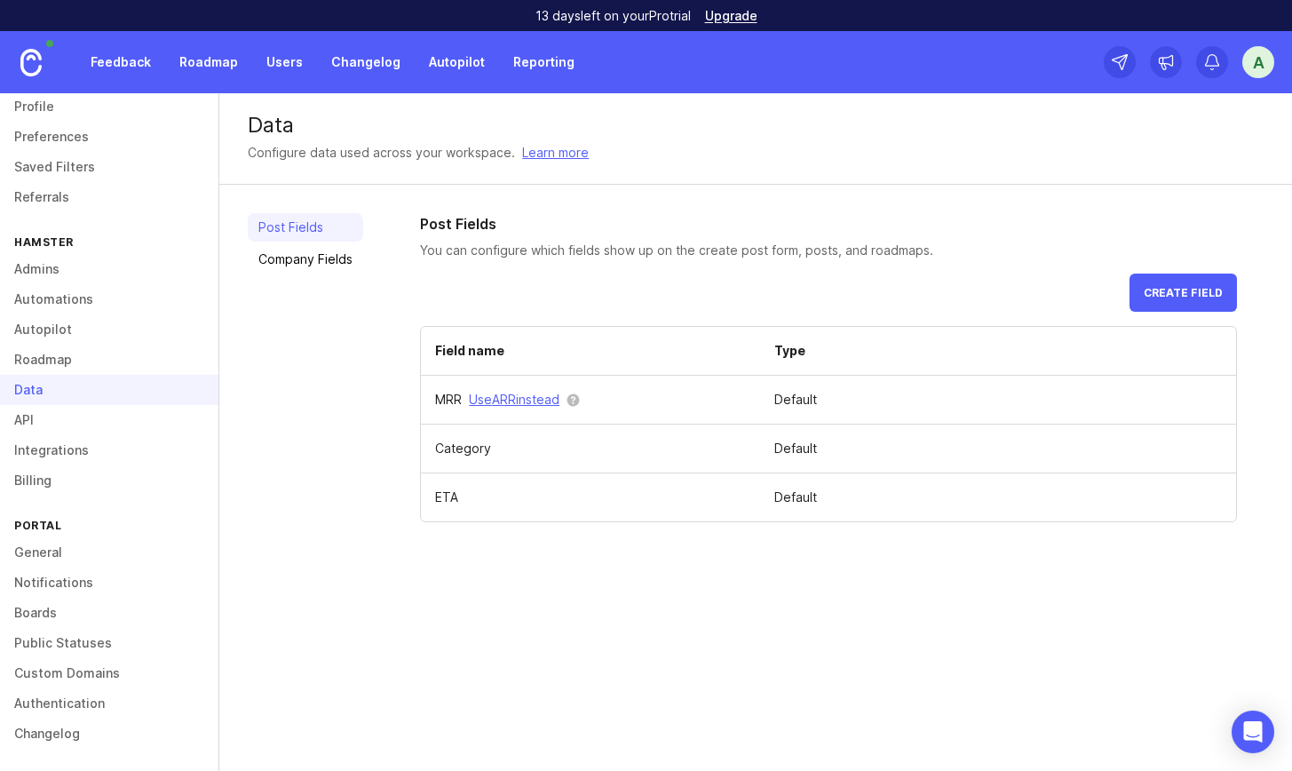
click at [59, 255] on link "Roadmap" at bounding box center [109, 359] width 218 height 30
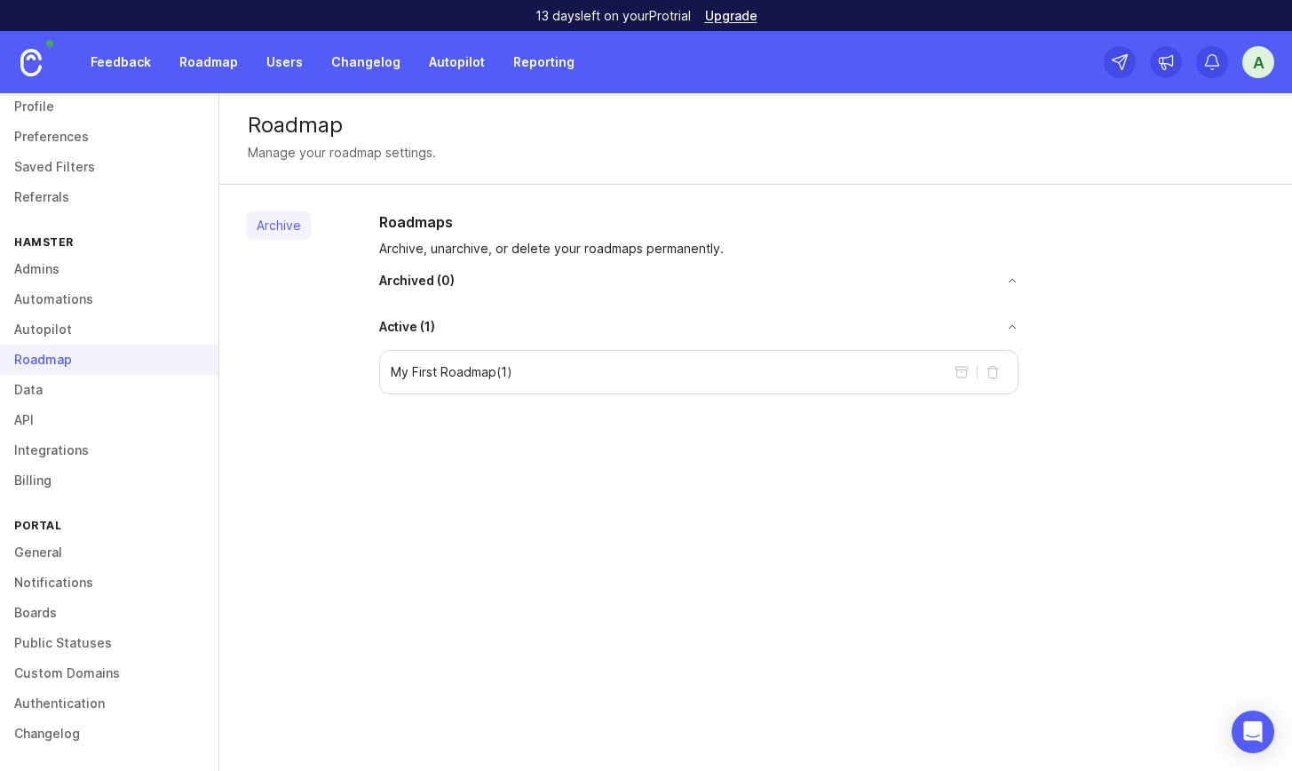
click at [46, 255] on link "Admins" at bounding box center [109, 269] width 218 height 30
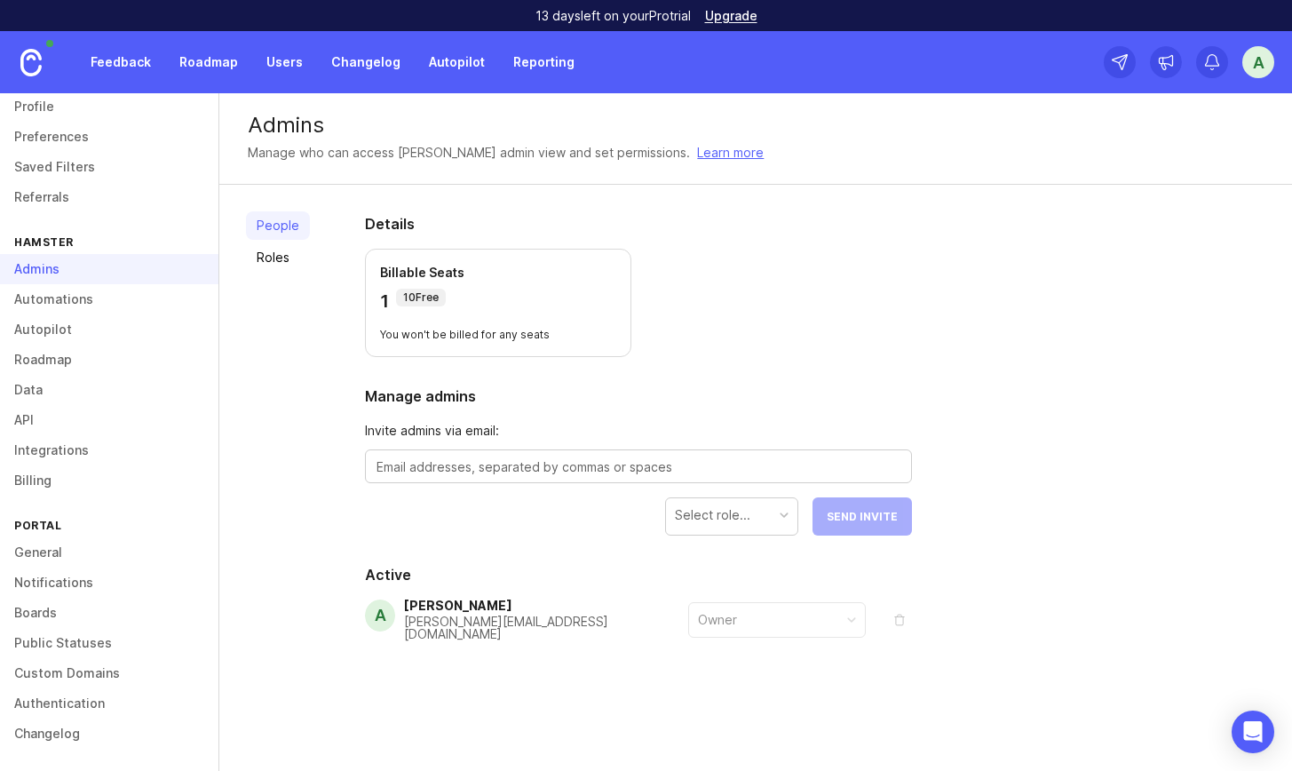
click at [62, 209] on link "Referrals" at bounding box center [109, 197] width 218 height 30
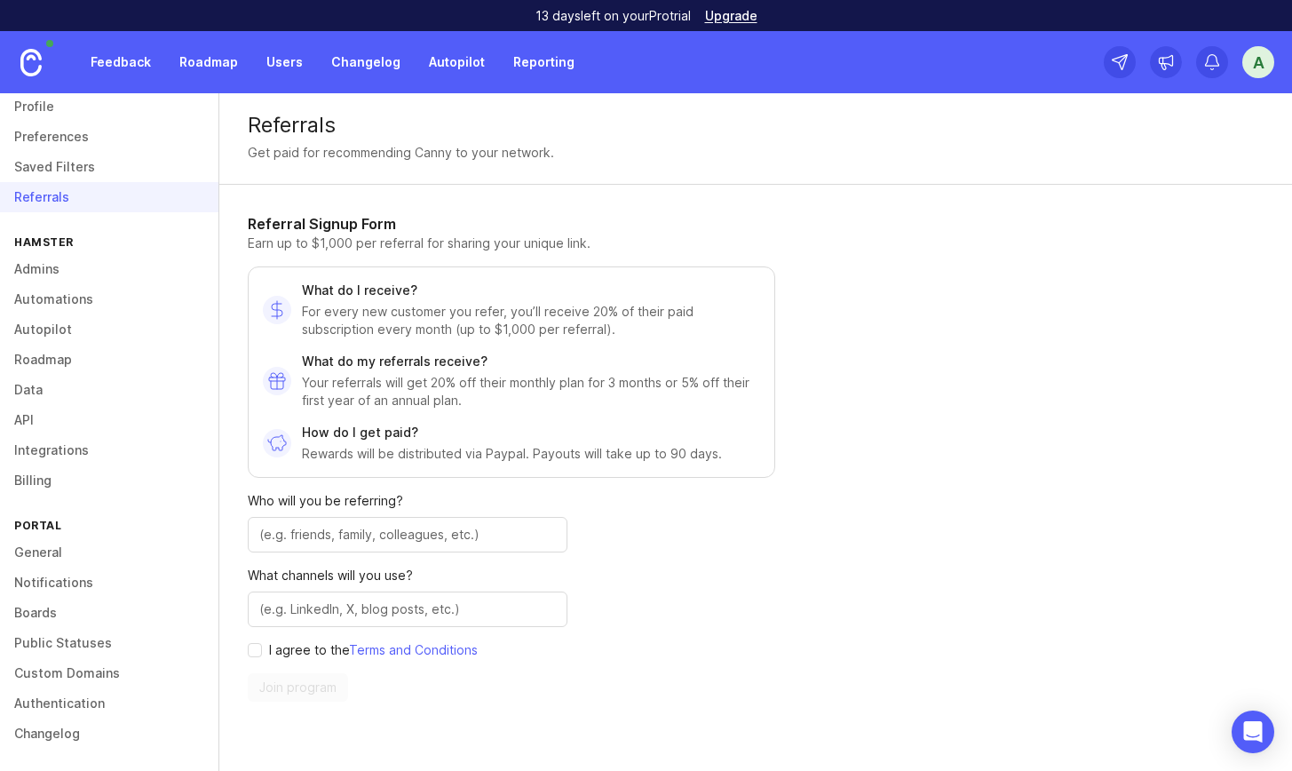
click at [431, 255] on div "Referral Signup Form Earn up to $1,000 per referral for sharing your unique lin…" at bounding box center [511, 457] width 527 height 488
click at [35, 52] on img at bounding box center [30, 63] width 21 height 28
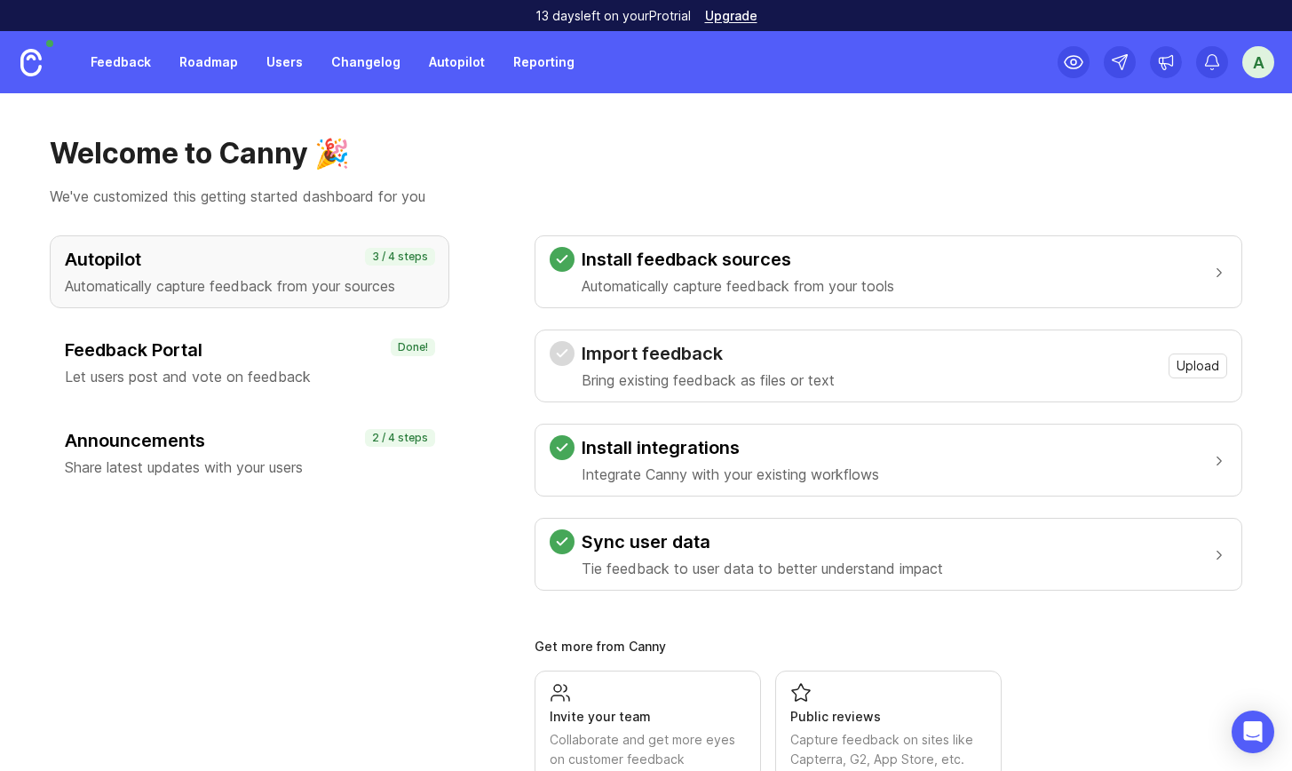
scroll to position [52, 0]
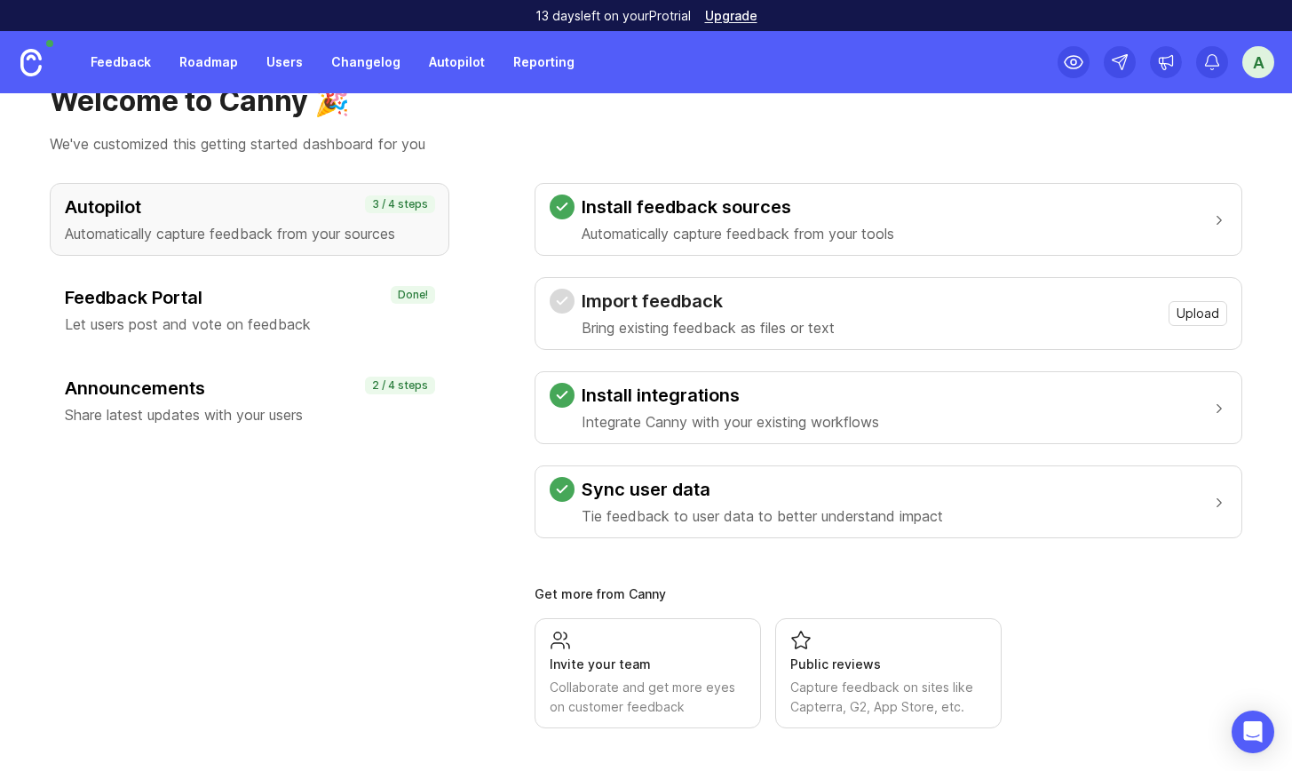
click at [578, 255] on div "Invite your team Collaborate and get more eyes on customer feedback" at bounding box center [647, 672] width 196 height 87
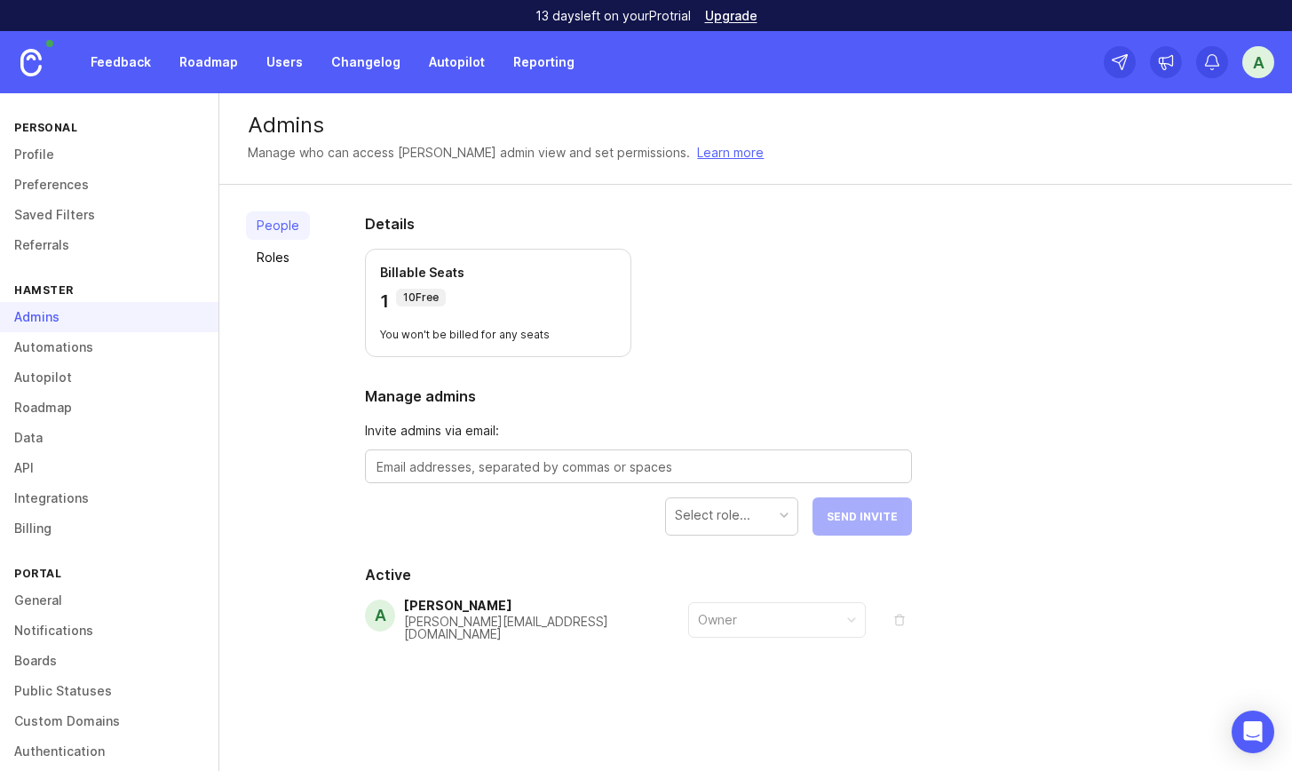
click at [582, 255] on textarea at bounding box center [638, 467] width 524 height 20
click at [753, 255] on form "Invite admins via email: eyal@tryhamster.com Select role... Send Invite" at bounding box center [638, 478] width 547 height 115
click at [769, 255] on div "Select role..." at bounding box center [731, 515] width 131 height 34
click at [841, 255] on button "Send Invite" at bounding box center [861, 516] width 99 height 38
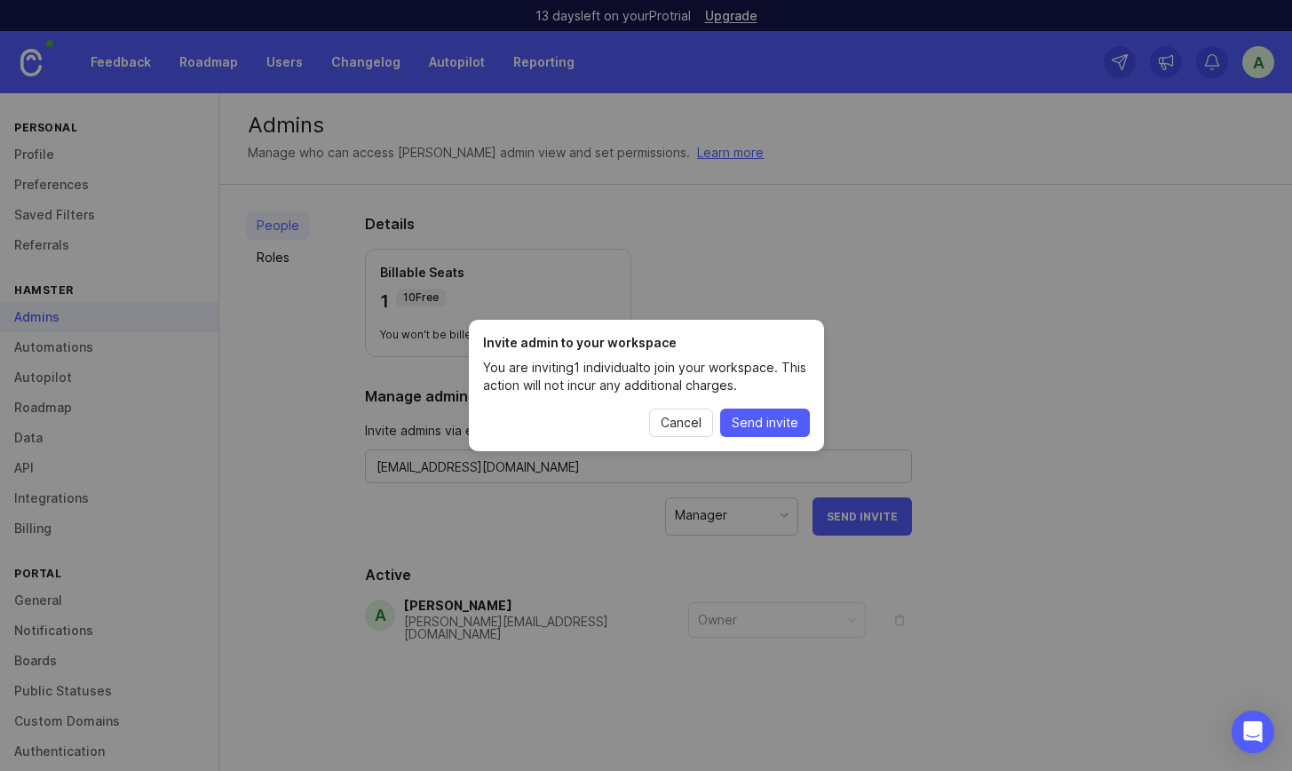
click at [683, 255] on span "Cancel" at bounding box center [680, 423] width 41 height 18
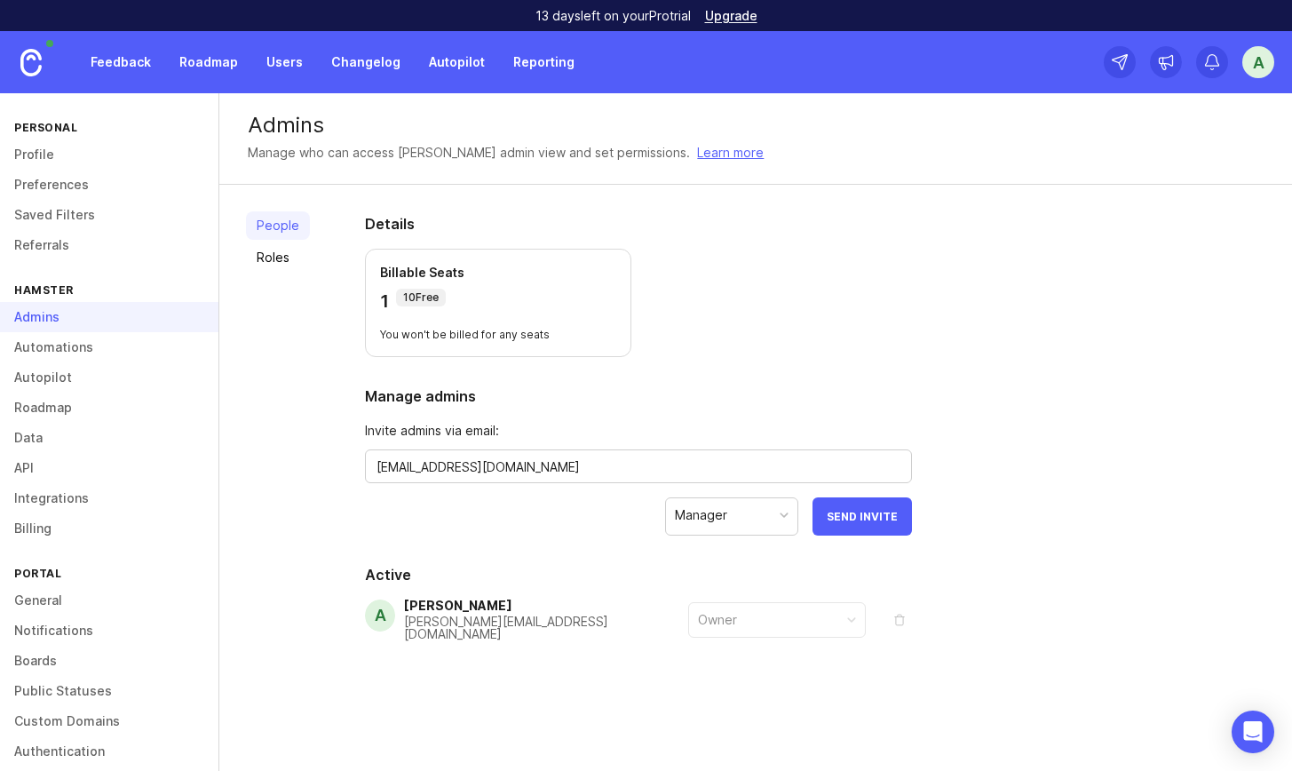
click at [584, 255] on textarea "eyal@tryhamster.com" at bounding box center [638, 467] width 524 height 20
type textarea "eyal@tryhamster.com, ralph@tryhamster.com, max@tryhamster.com"
click at [836, 255] on button "Send Invites" at bounding box center [858, 516] width 107 height 38
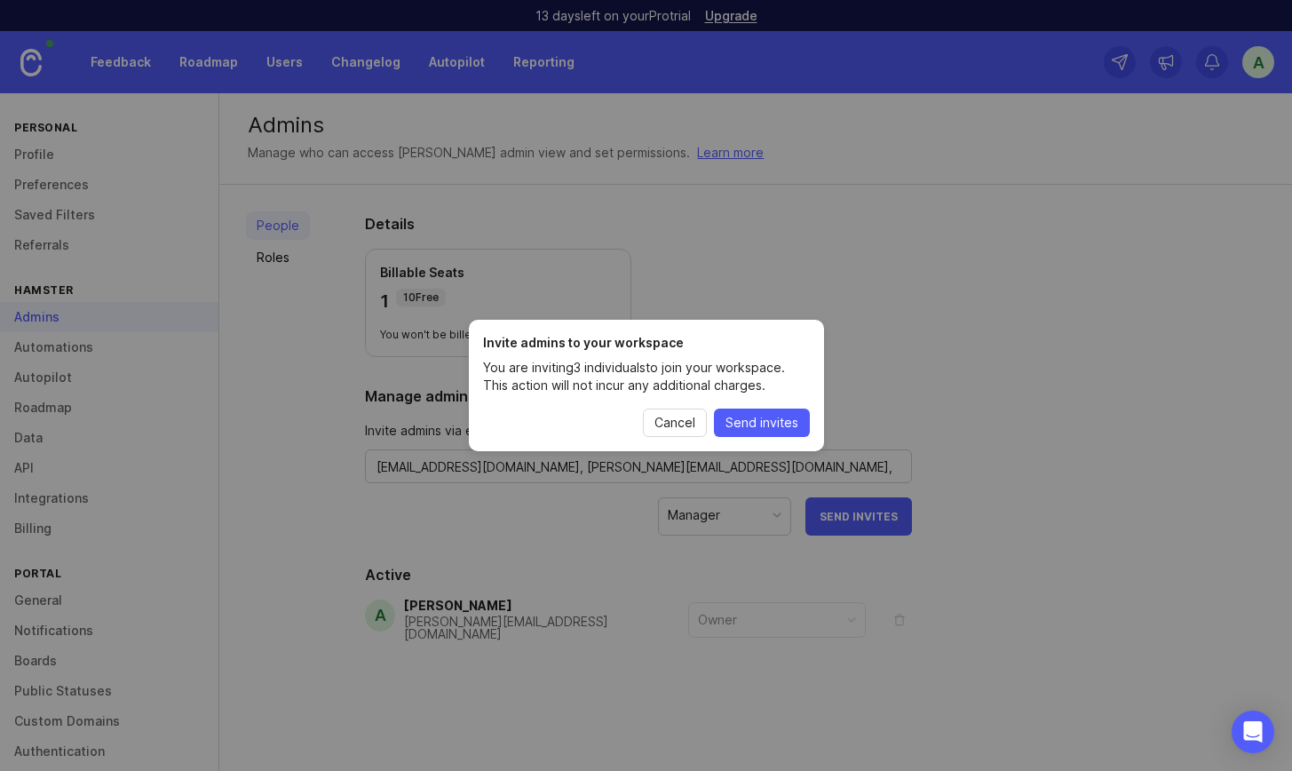
click at [750, 255] on button "Send invites" at bounding box center [762, 422] width 96 height 28
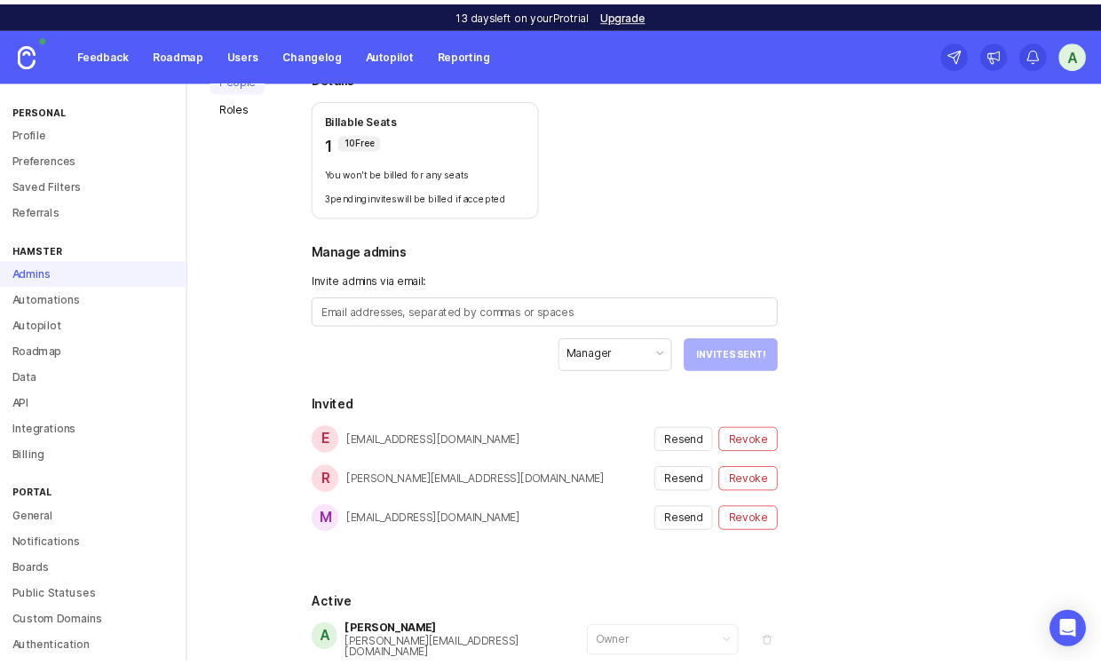
scroll to position [236, 0]
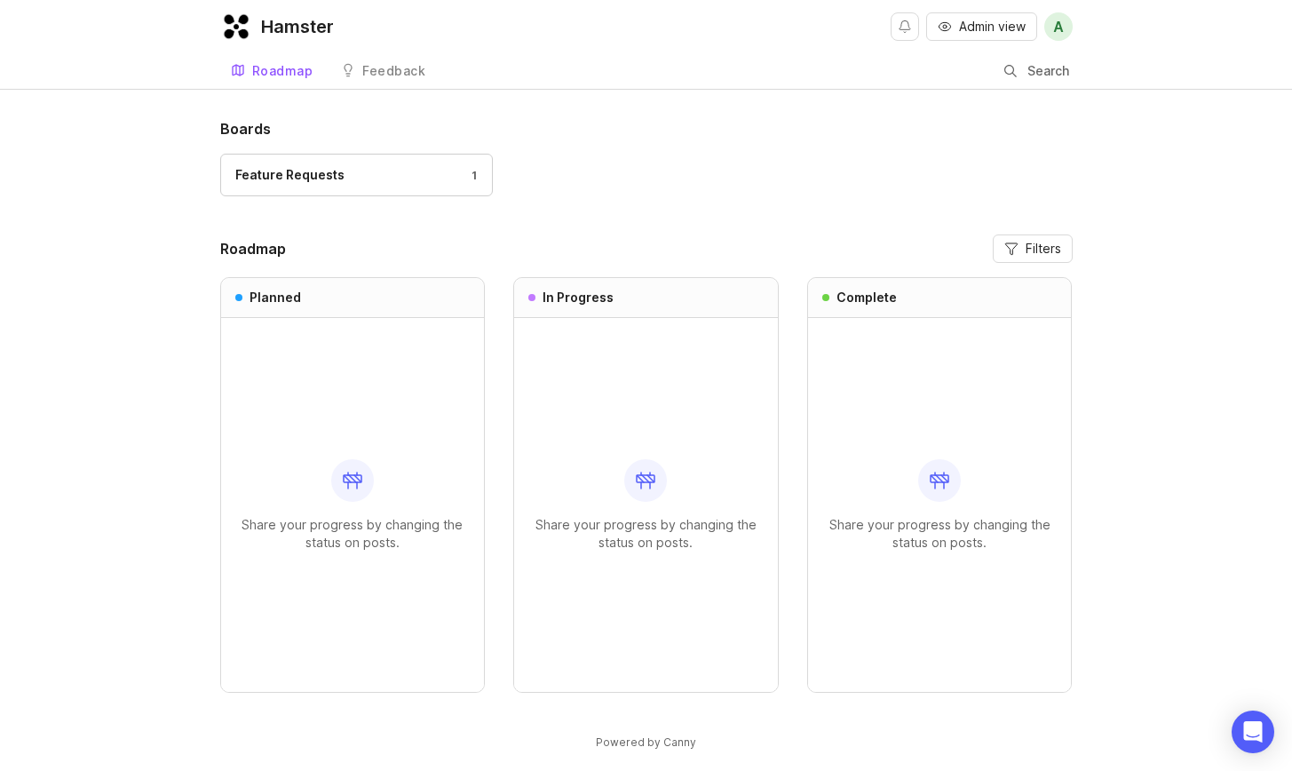
click at [500, 255] on div "Roadmap Filters Planned Share your progress by changing the status on posts. In…" at bounding box center [646, 463] width 852 height 458
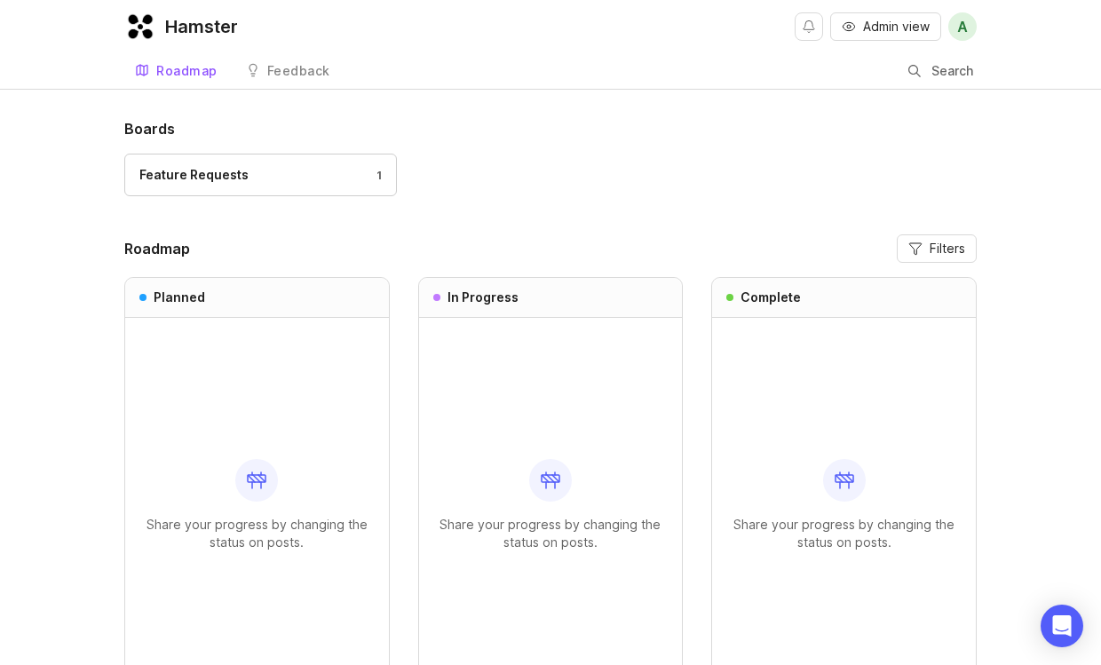
click at [423, 217] on div "Boards Feature Requests 1 Roadmap Filters Planned Share your progress by changi…" at bounding box center [550, 419] width 852 height 603
click at [463, 184] on div "Internal Requests" at bounding box center [484, 175] width 110 height 20
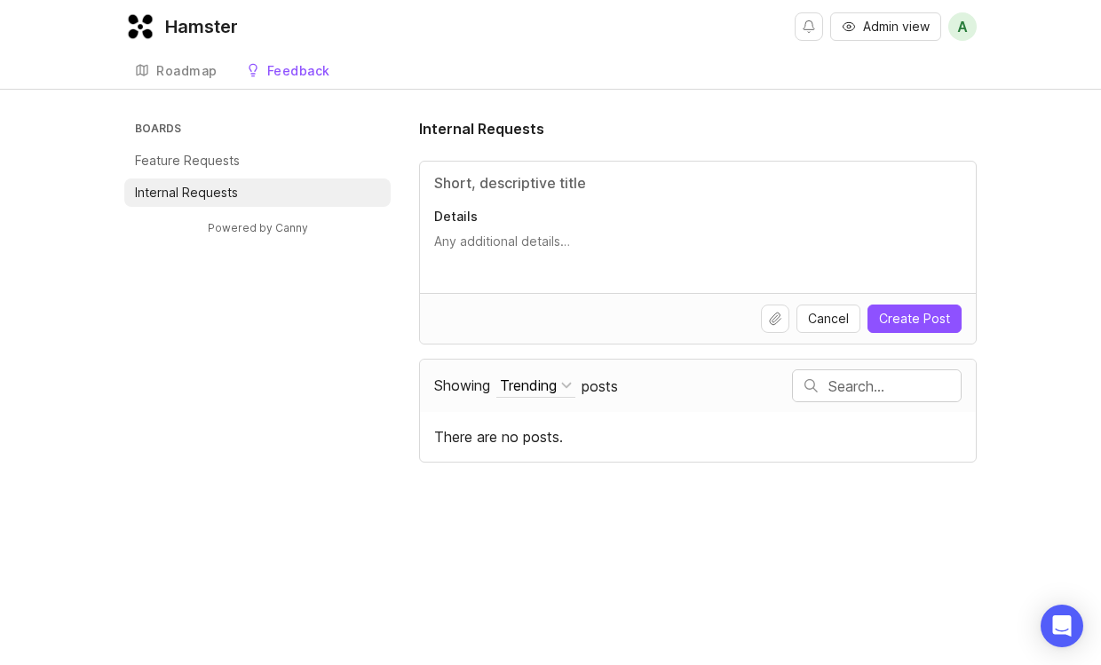
click at [400, 314] on div "Boards Feature Requests Internal Requests Powered by Canny Internal Requests De…" at bounding box center [550, 290] width 852 height 344
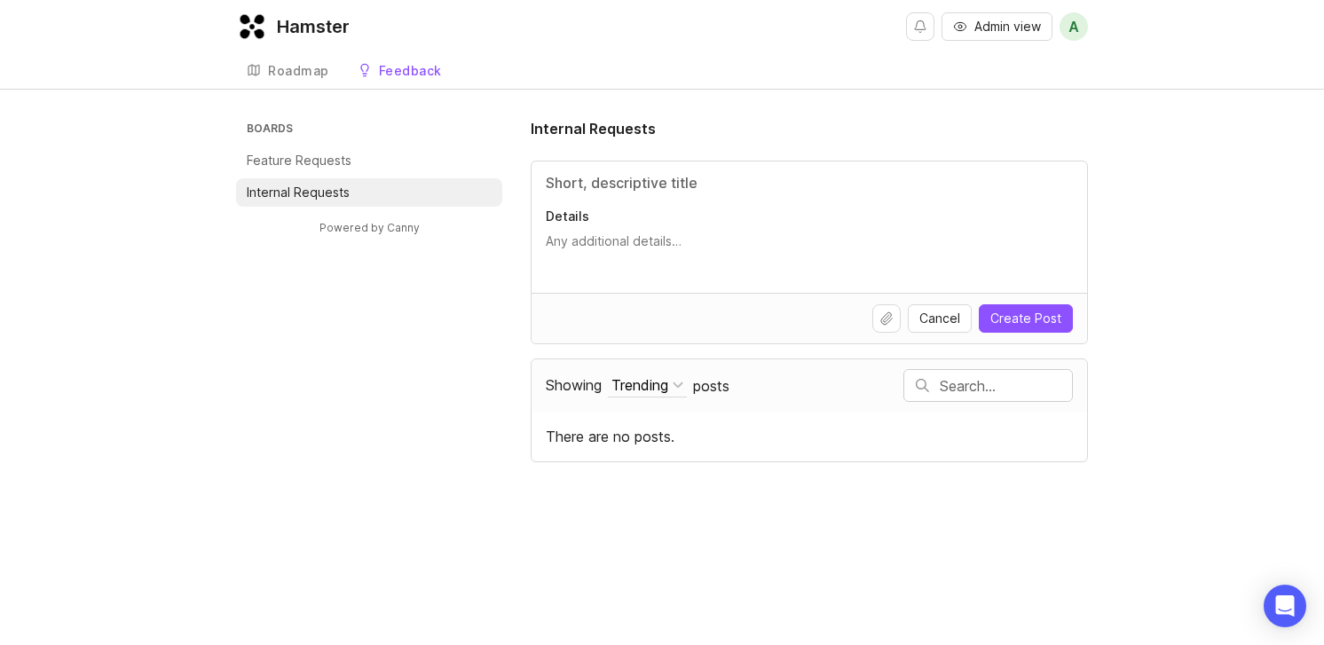
click at [515, 101] on div "Hamster Admin view A Create Roadmap Feedback Internal Requests 0 Boards Feature…" at bounding box center [662, 322] width 1324 height 645
